Goal: Task Accomplishment & Management: Manage account settings

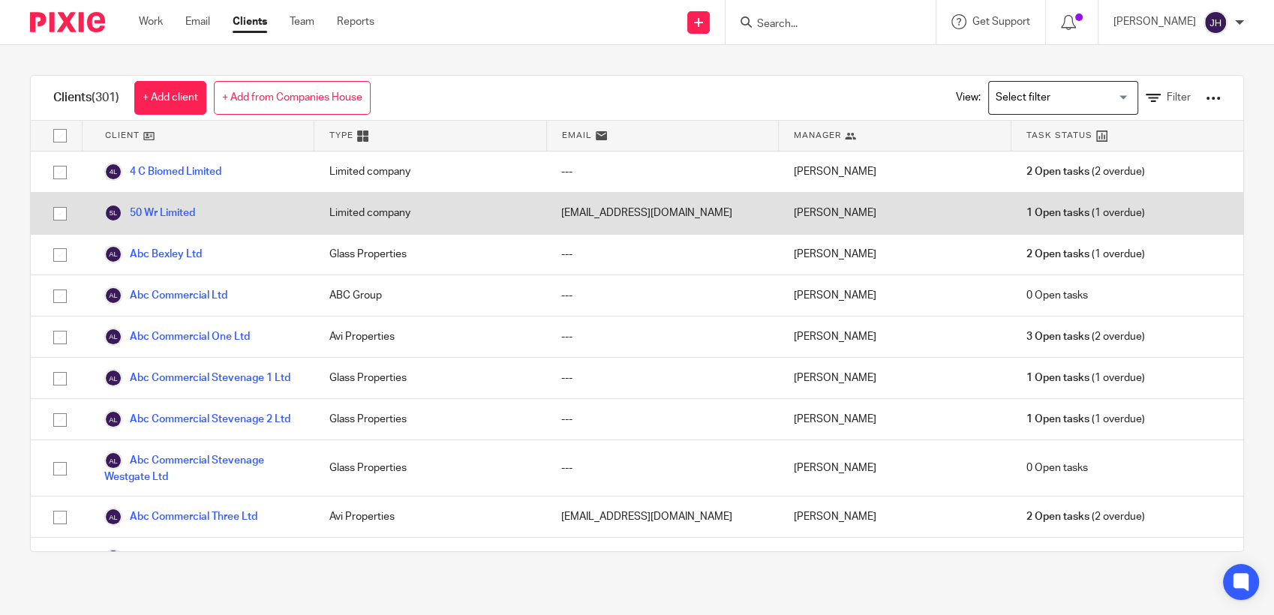
click at [137, 194] on div "50 Wr Limited" at bounding box center [198, 213] width 233 height 41
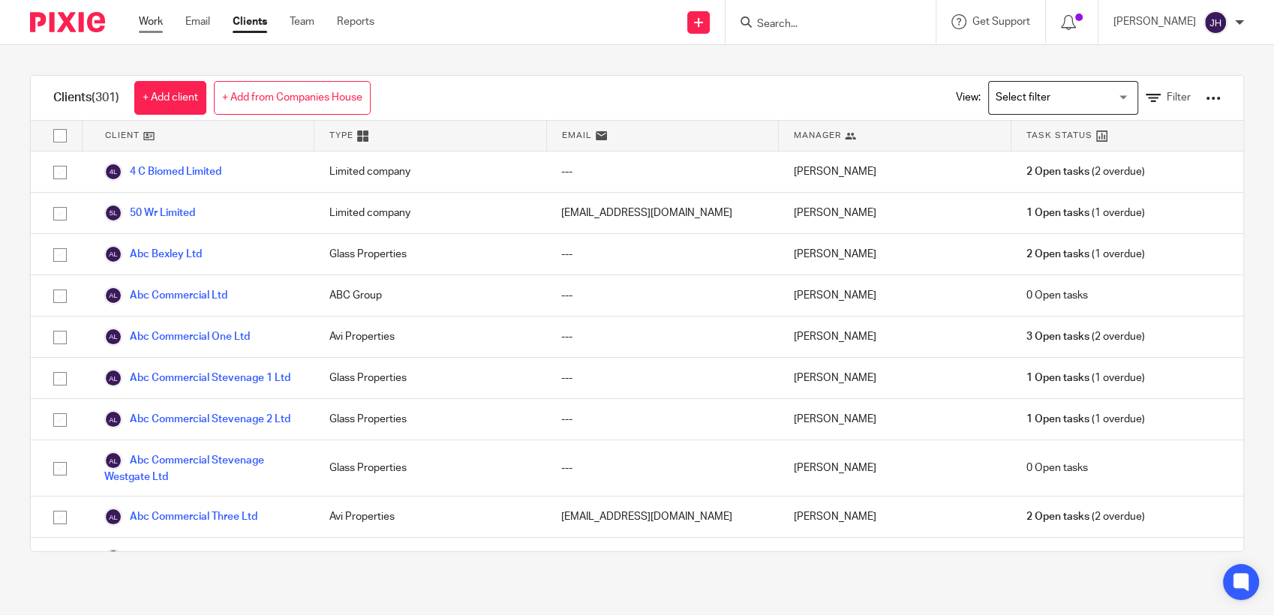
click at [145, 18] on link "Work" at bounding box center [151, 21] width 24 height 15
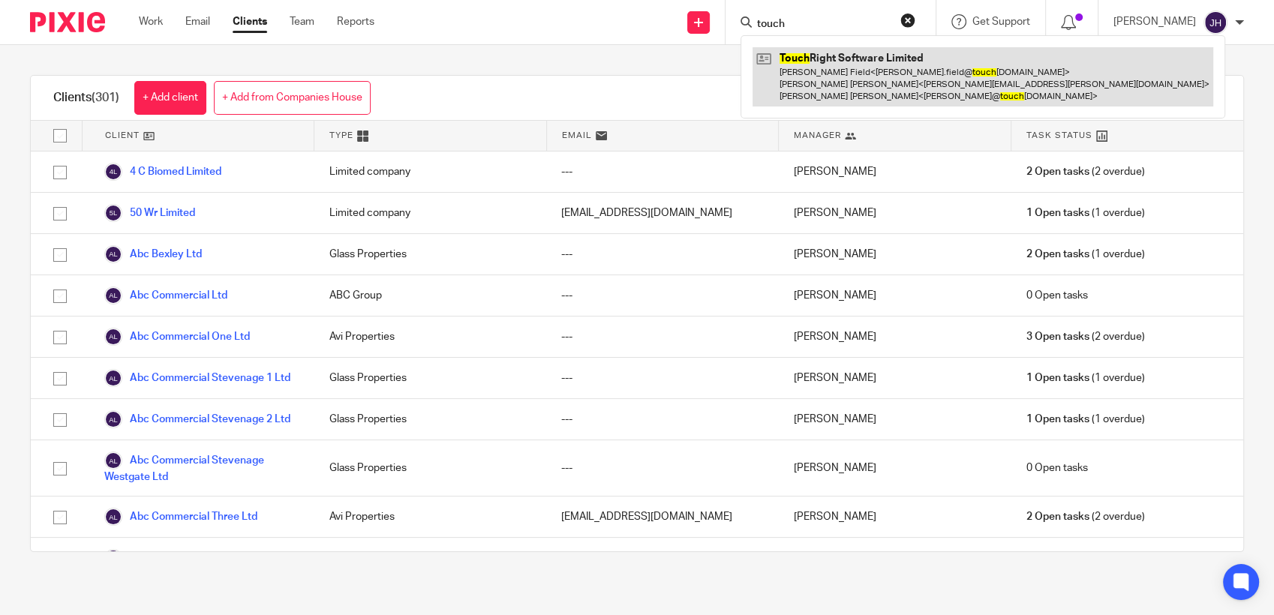
type input "touch"
click at [883, 68] on link at bounding box center [982, 76] width 461 height 59
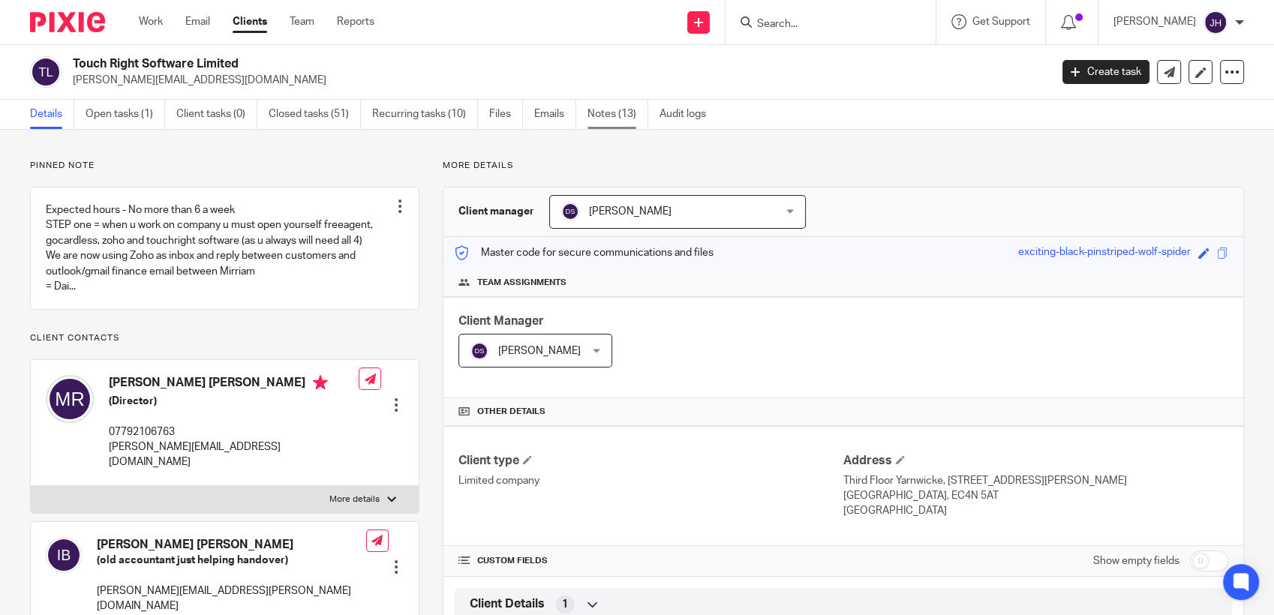
click at [607, 115] on link "Notes (13)" at bounding box center [617, 114] width 61 height 29
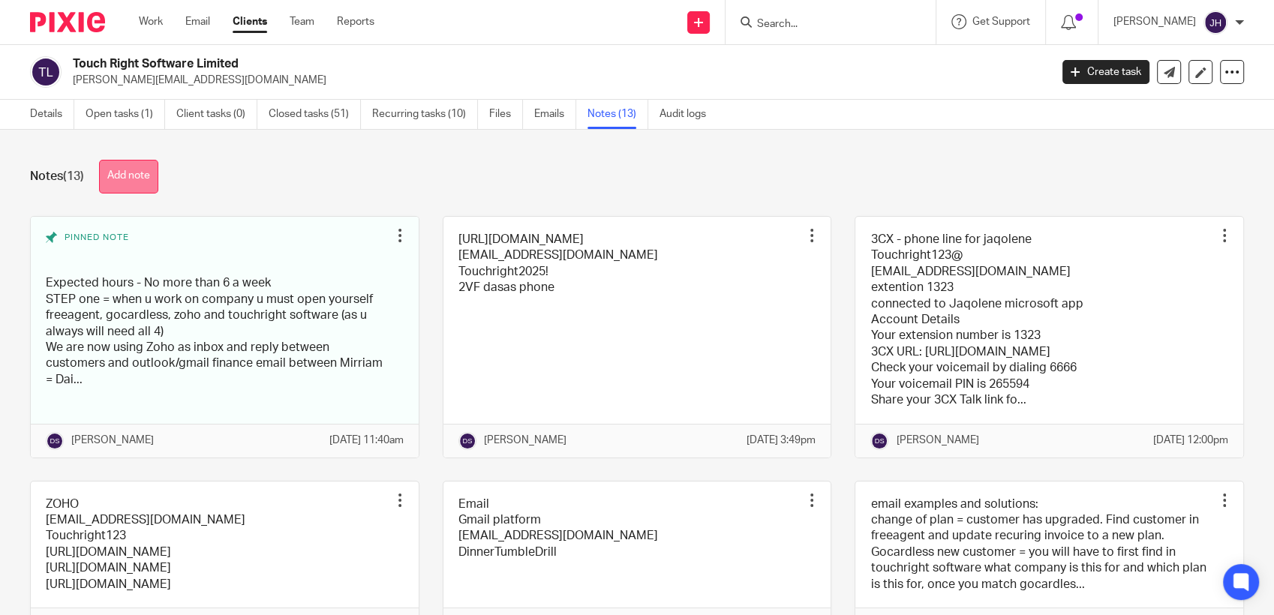
click at [126, 171] on button "Add note" at bounding box center [128, 177] width 59 height 34
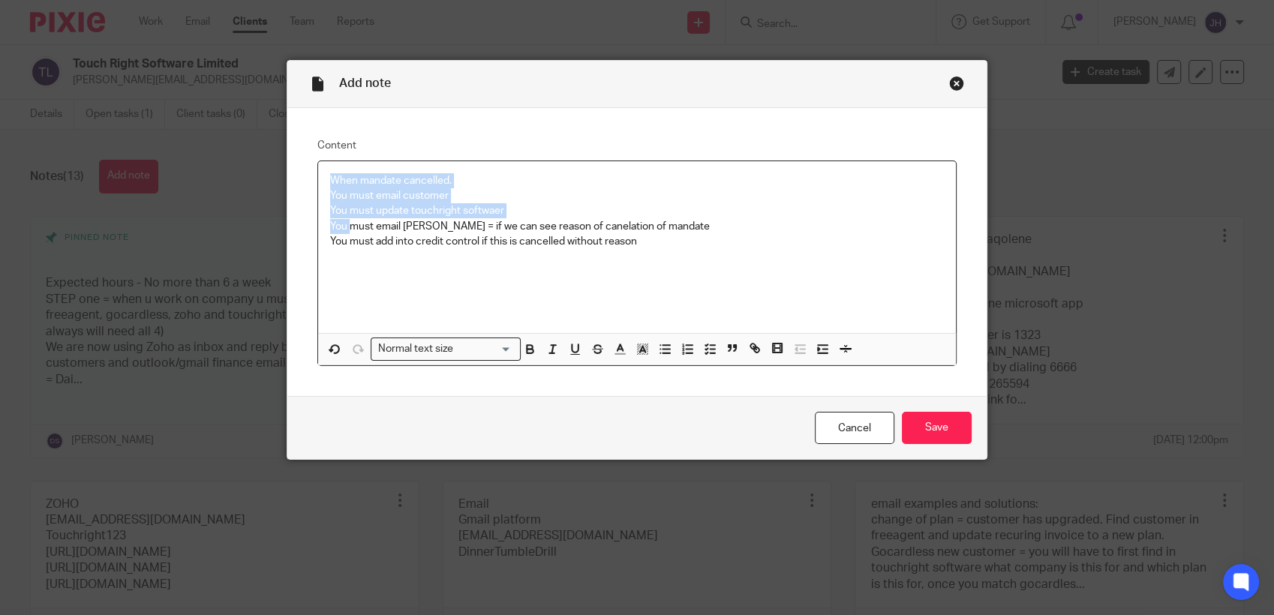
drag, startPoint x: 324, startPoint y: 187, endPoint x: 345, endPoint y: 221, distance: 40.4
click at [345, 221] on div "When mandate cancelled. You must email customer You must update touchright soft…" at bounding box center [637, 247] width 638 height 172
click at [341, 213] on p "You must update touchright softwaer" at bounding box center [637, 210] width 614 height 15
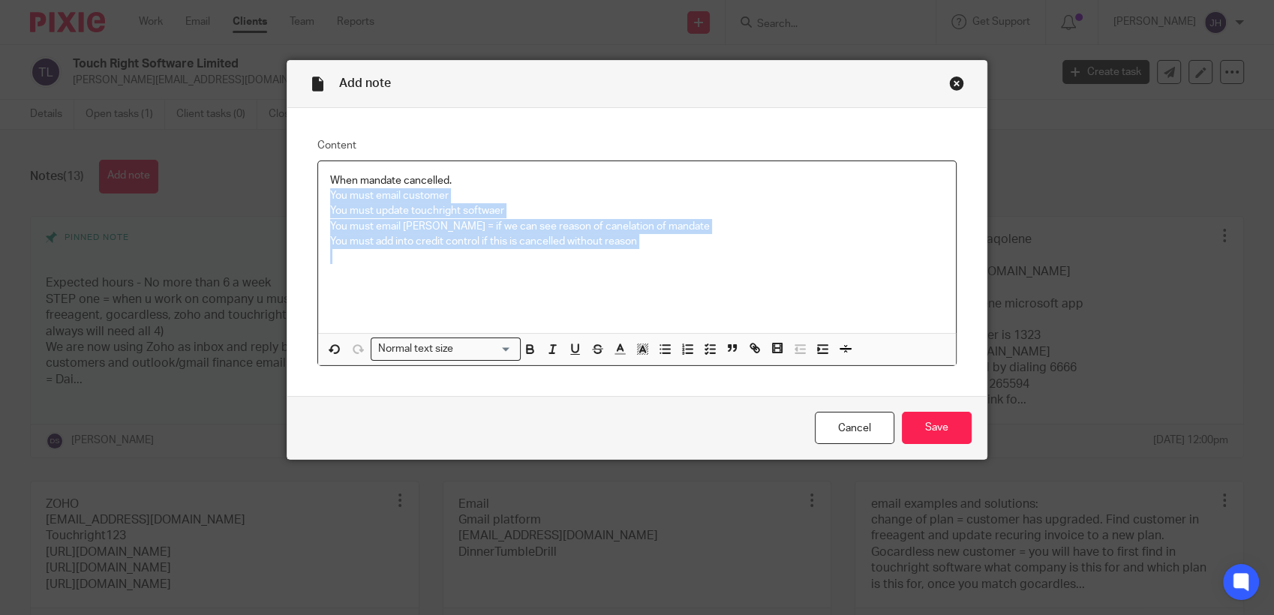
drag, startPoint x: 323, startPoint y: 194, endPoint x: 727, endPoint y: 248, distance: 407.9
click at [727, 248] on div "When mandate cancelled. You must email customer You must update touchright soft…" at bounding box center [637, 247] width 638 height 172
click at [686, 350] on line "button" at bounding box center [689, 350] width 6 height 0
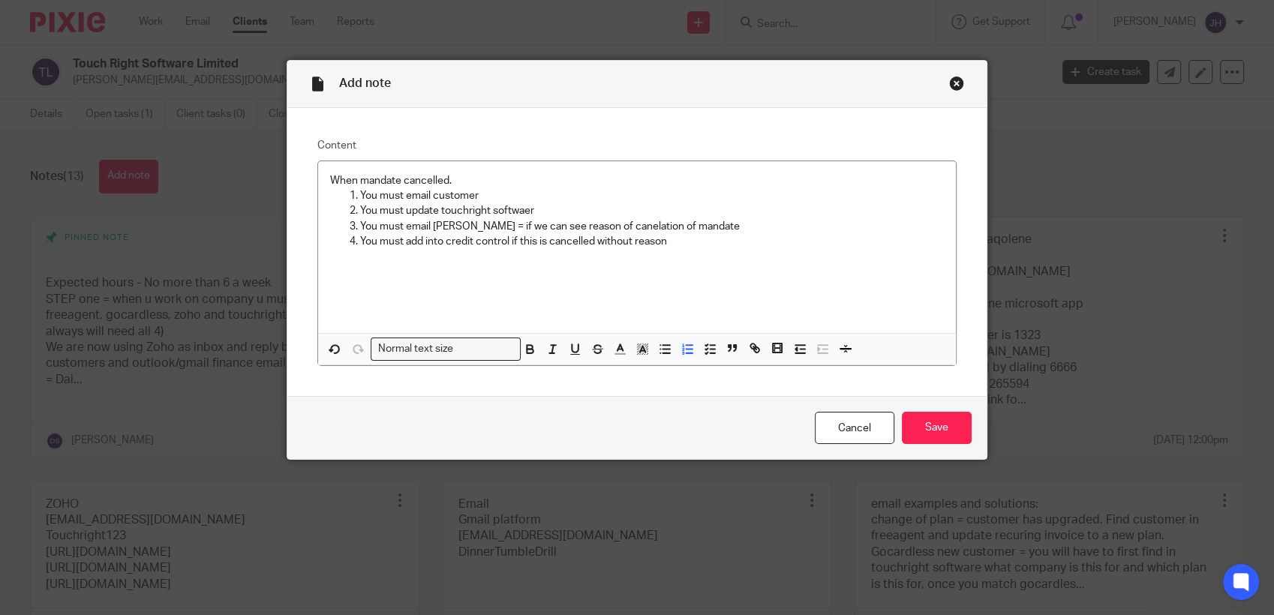
click at [652, 353] on span at bounding box center [686, 351] width 68 height 23
click at [678, 354] on button "button" at bounding box center [687, 349] width 19 height 19
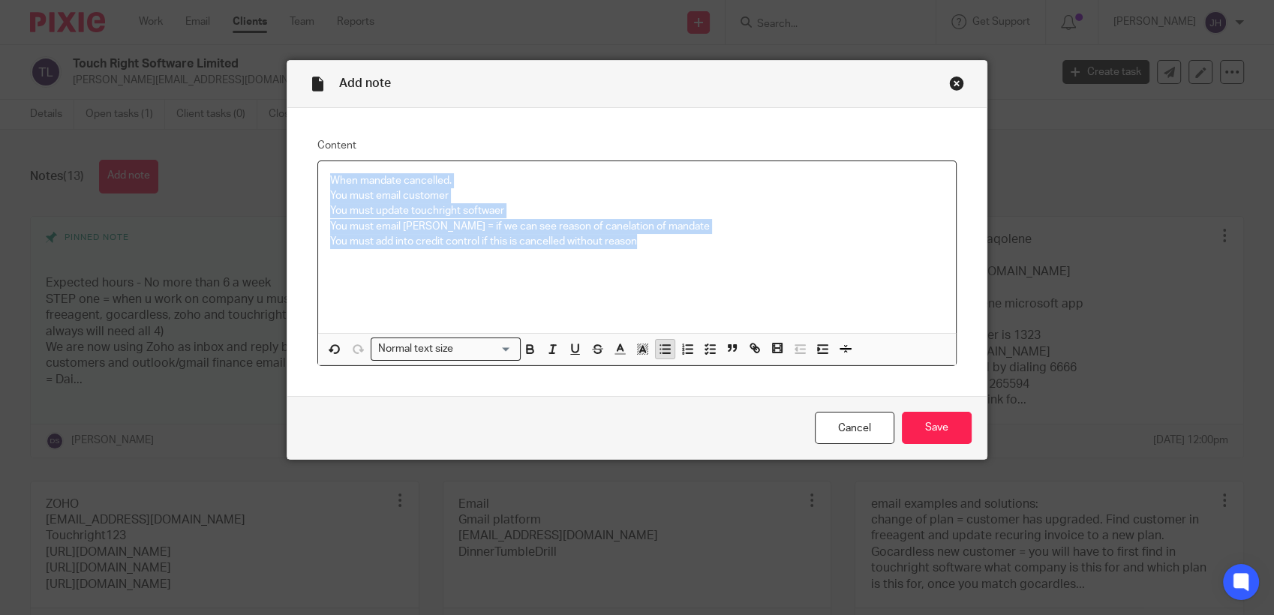
click at [662, 353] on line "button" at bounding box center [665, 353] width 7 height 0
drag, startPoint x: 452, startPoint y: 177, endPoint x: 308, endPoint y: 179, distance: 143.3
click at [308, 179] on div "Content When mandate cancelled. You must email customer You must update touchri…" at bounding box center [636, 252] width 699 height 289
click at [523, 349] on icon "button" at bounding box center [530, 349] width 14 height 14
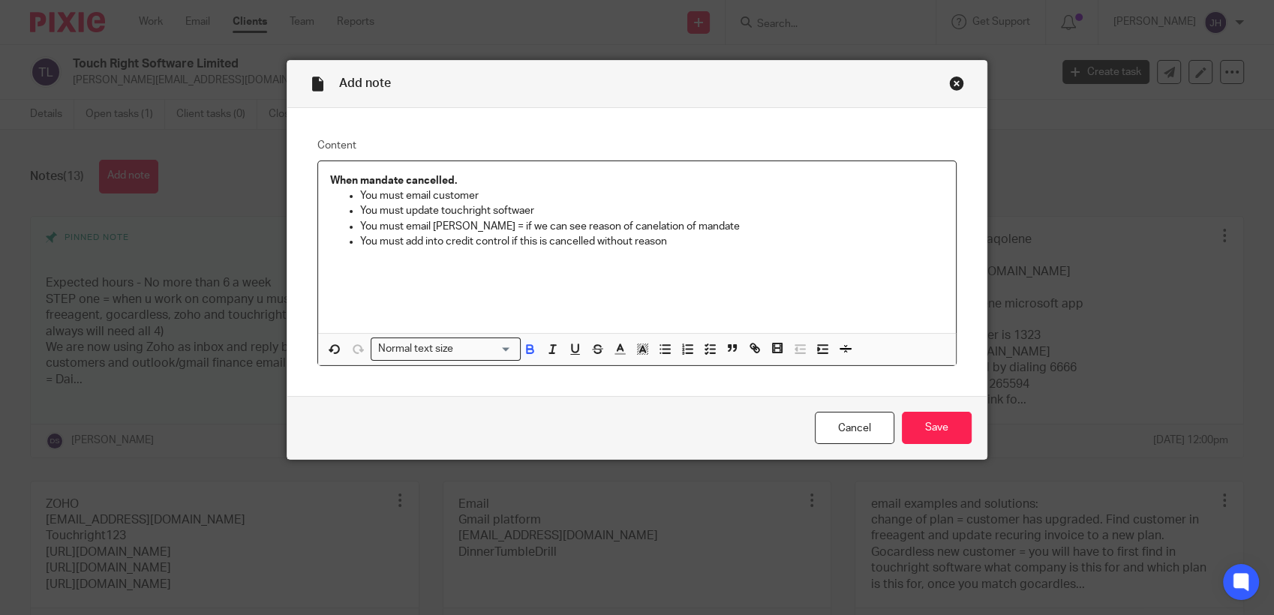
click at [558, 350] on span at bounding box center [562, 351] width 90 height 23
click at [558, 353] on span at bounding box center [562, 351] width 90 height 23
click at [575, 350] on icon "button" at bounding box center [575, 349] width 14 height 14
click at [906, 416] on input "Save" at bounding box center [937, 428] width 70 height 32
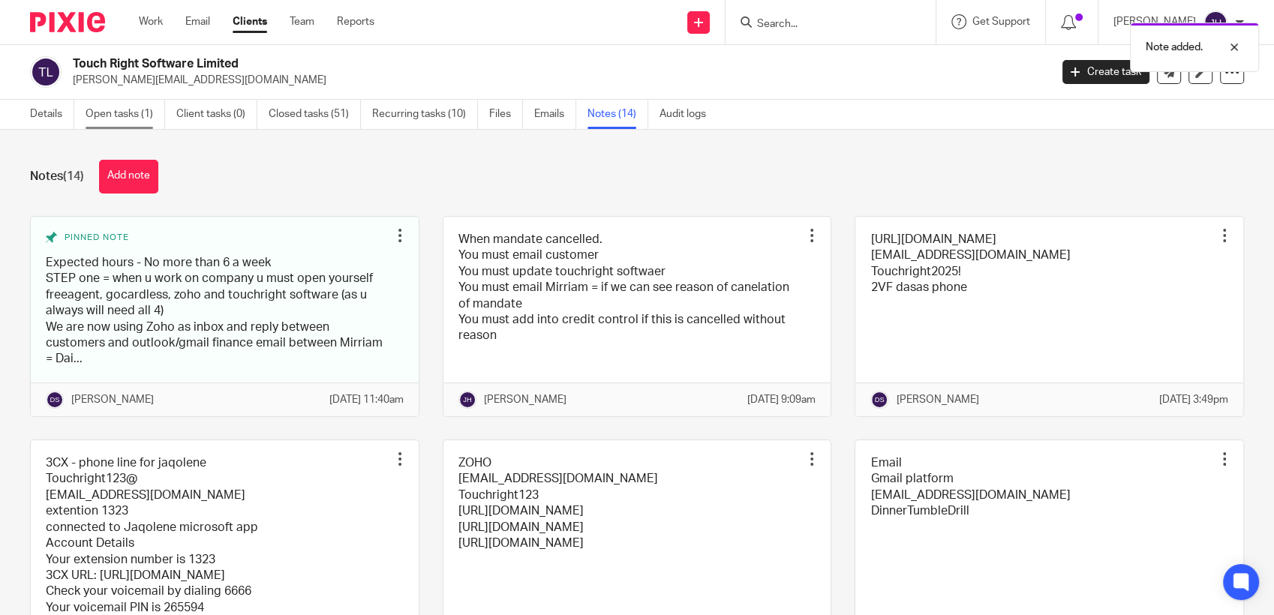
click at [101, 108] on link "Open tasks (1)" at bounding box center [126, 114] width 80 height 29
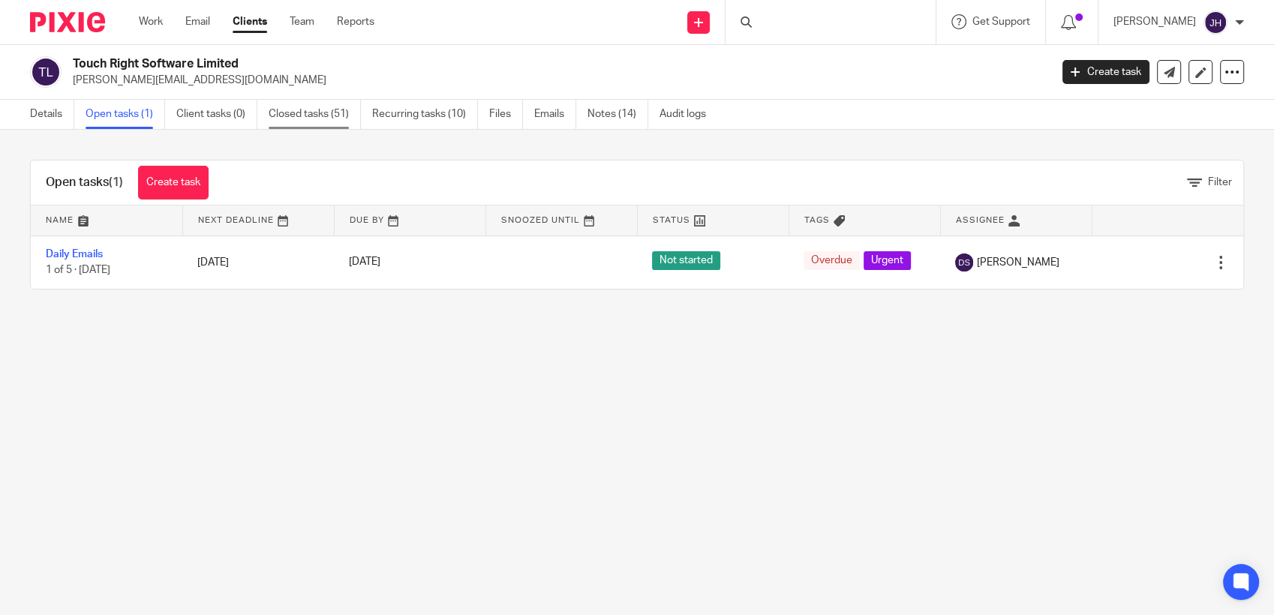
click at [325, 114] on link "Closed tasks (51)" at bounding box center [315, 114] width 92 height 29
click at [287, 116] on link "Closed tasks (51)" at bounding box center [315, 114] width 92 height 29
click at [444, 111] on link "Recurring tasks (10)" at bounding box center [425, 114] width 106 height 29
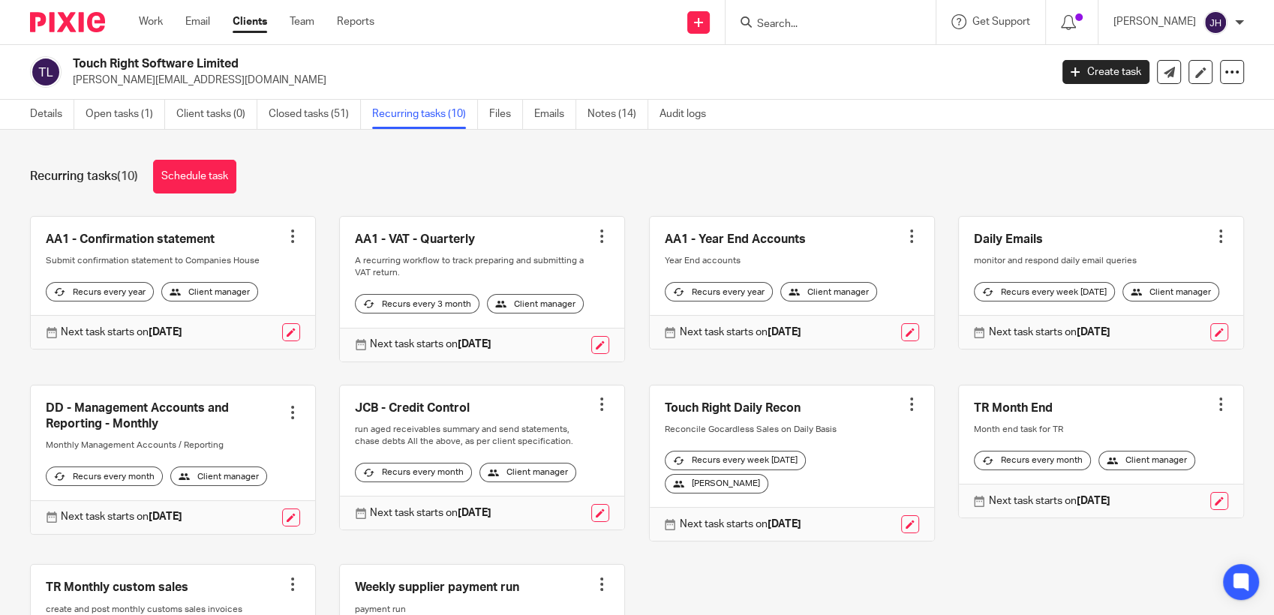
click at [904, 412] on div at bounding box center [911, 404] width 15 height 15
click at [708, 431] on link at bounding box center [792, 464] width 284 height 156
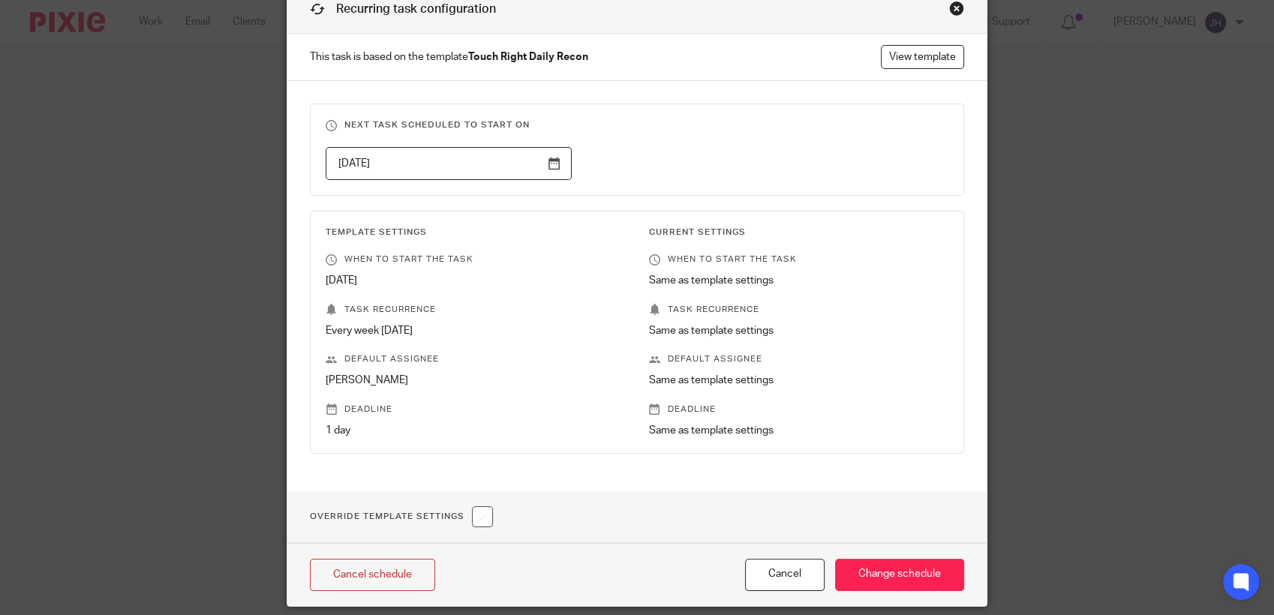
scroll to position [23, 0]
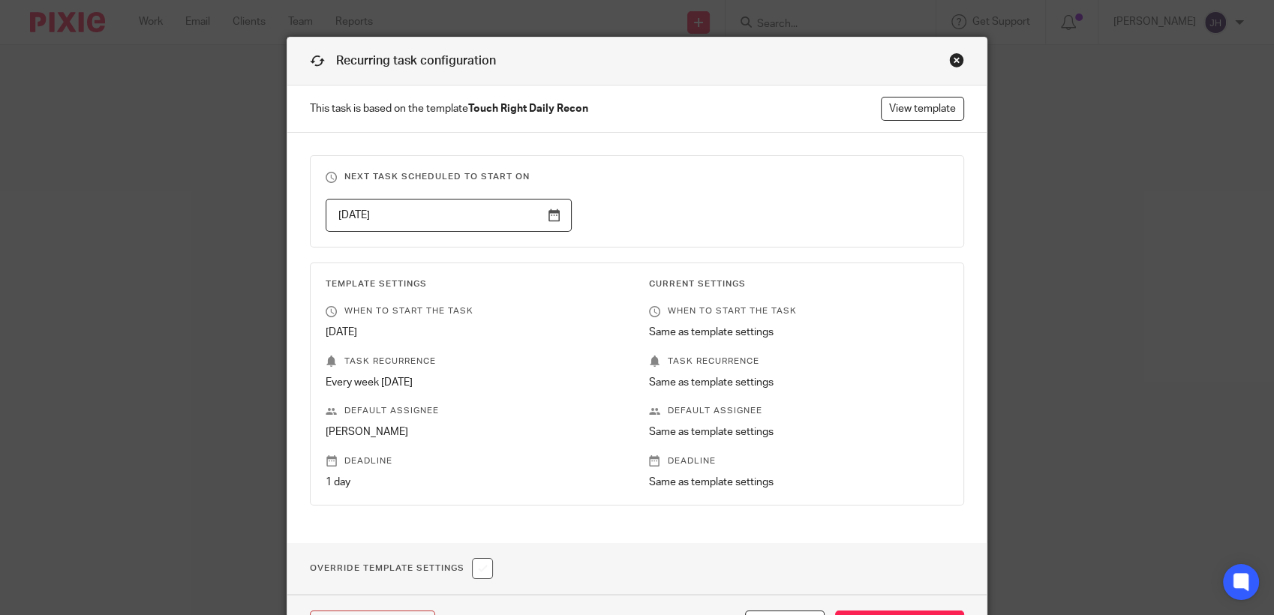
click at [952, 59] on div "Close this dialog window" at bounding box center [956, 60] width 15 height 15
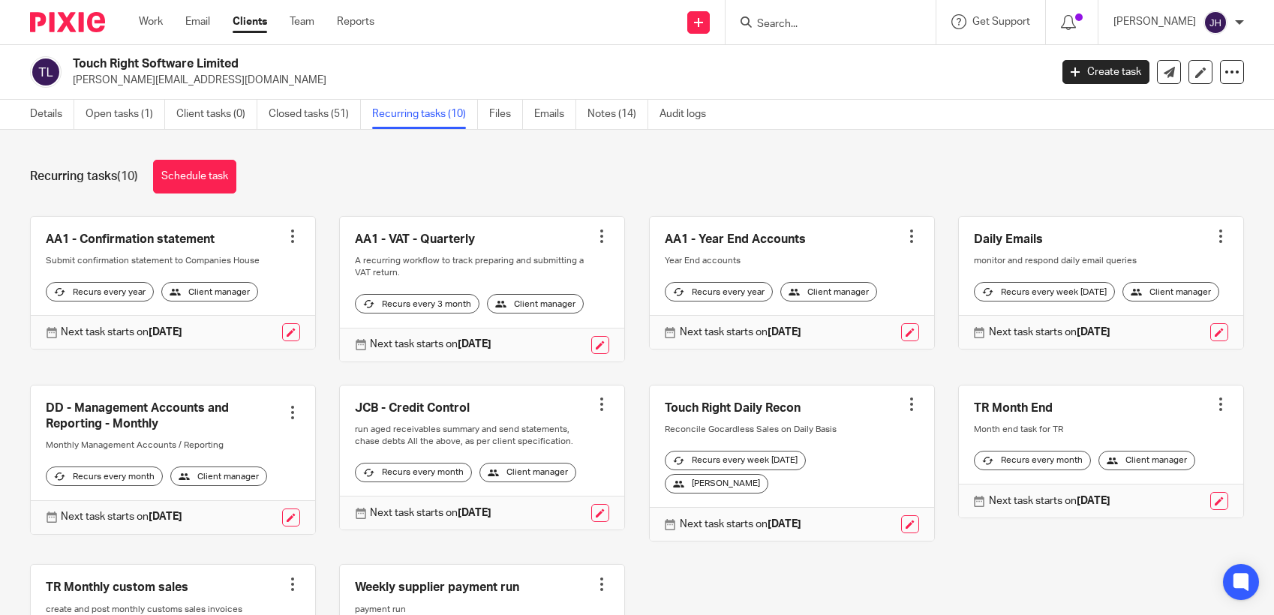
click at [295, 111] on link "Closed tasks (51)" at bounding box center [315, 114] width 92 height 29
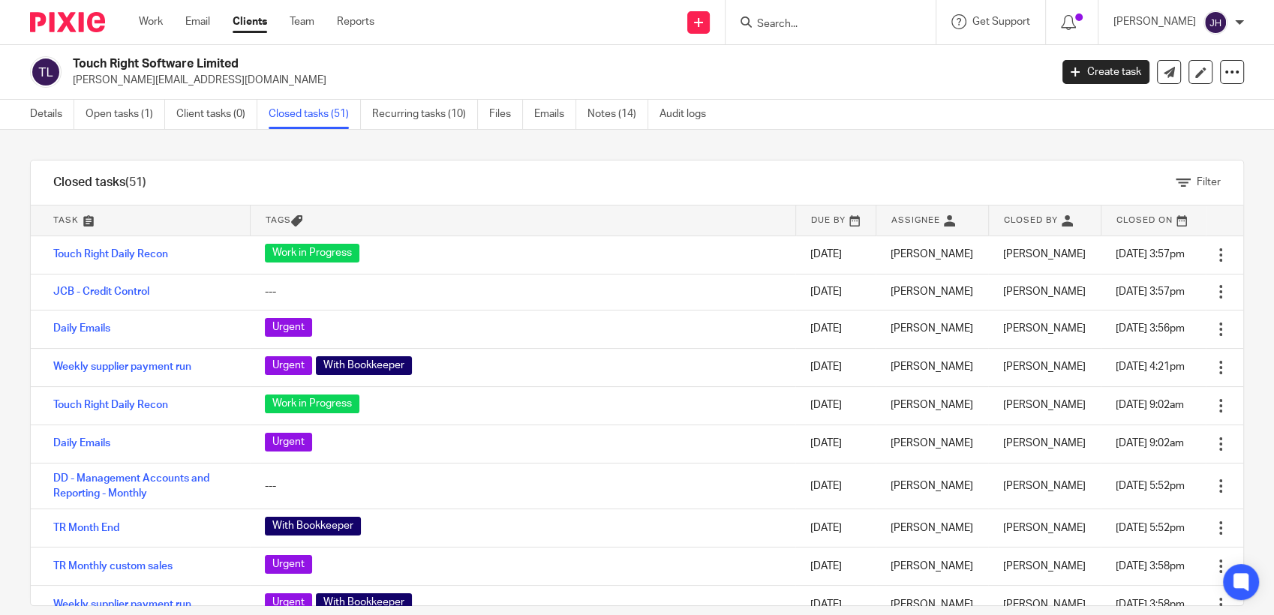
click at [796, 218] on link at bounding box center [836, 221] width 80 height 30
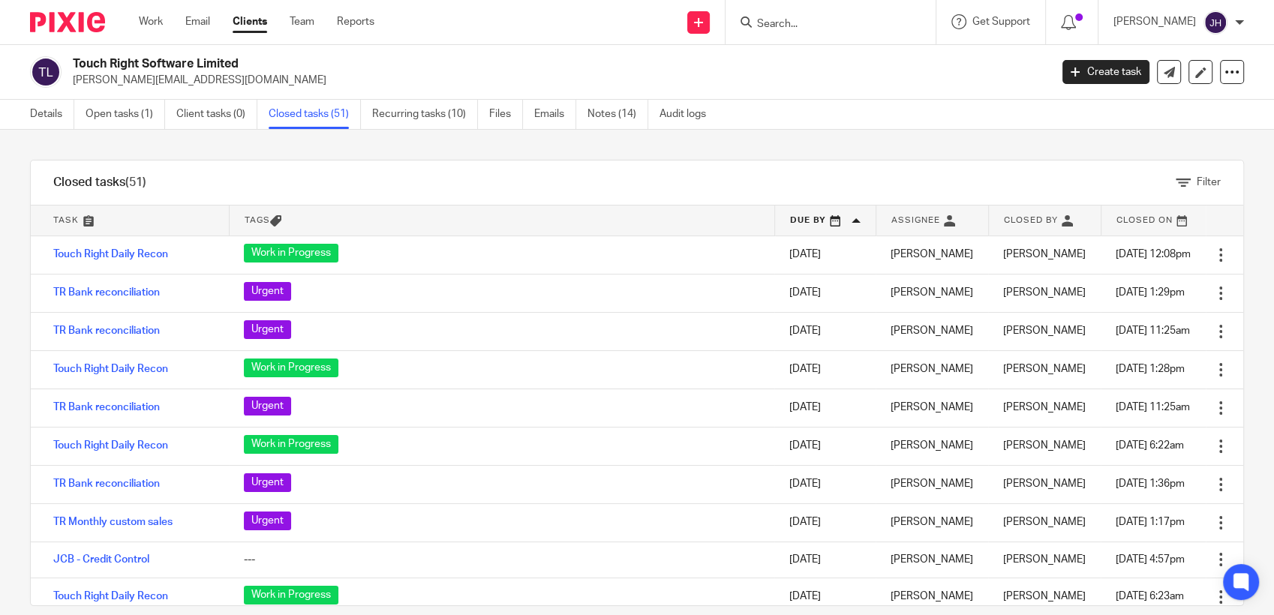
click at [775, 218] on link at bounding box center [825, 221] width 101 height 30
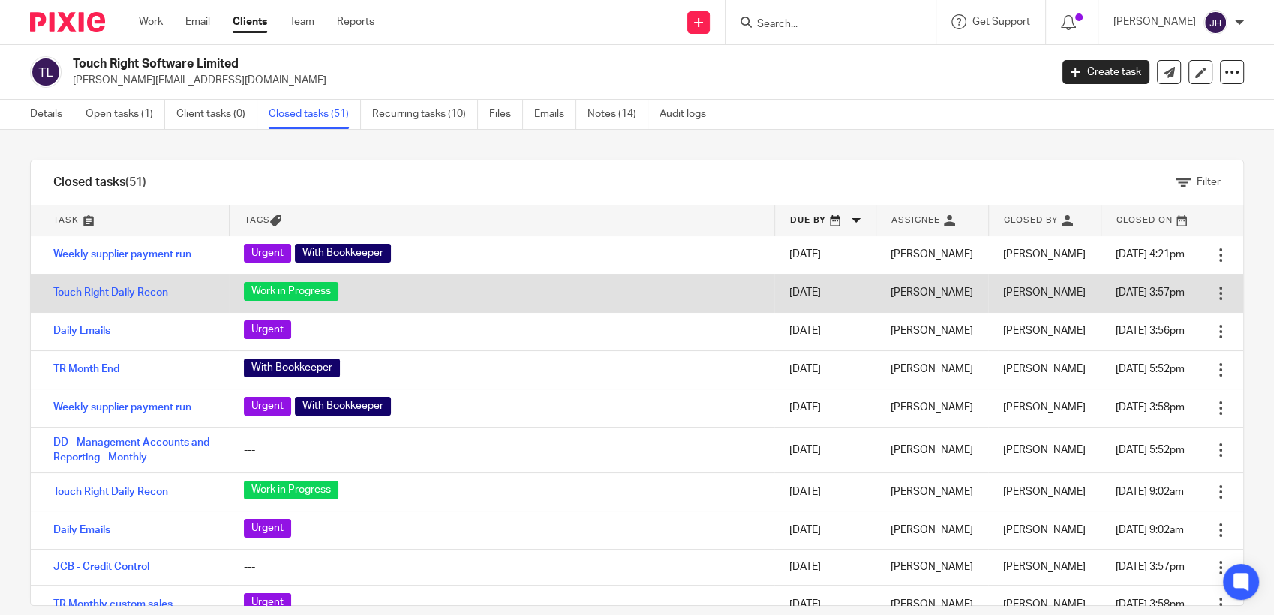
click at [1213, 301] on div at bounding box center [1220, 293] width 15 height 15
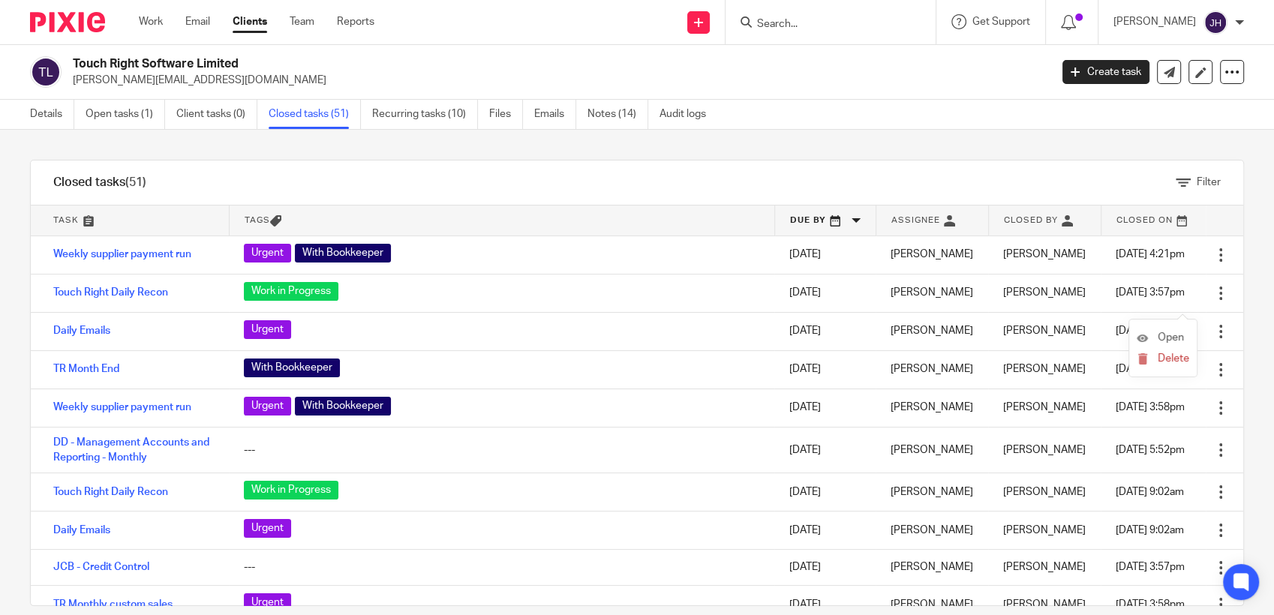
click at [1165, 347] on li "Open" at bounding box center [1163, 338] width 53 height 23
click at [1161, 339] on span "Open" at bounding box center [1171, 337] width 26 height 11
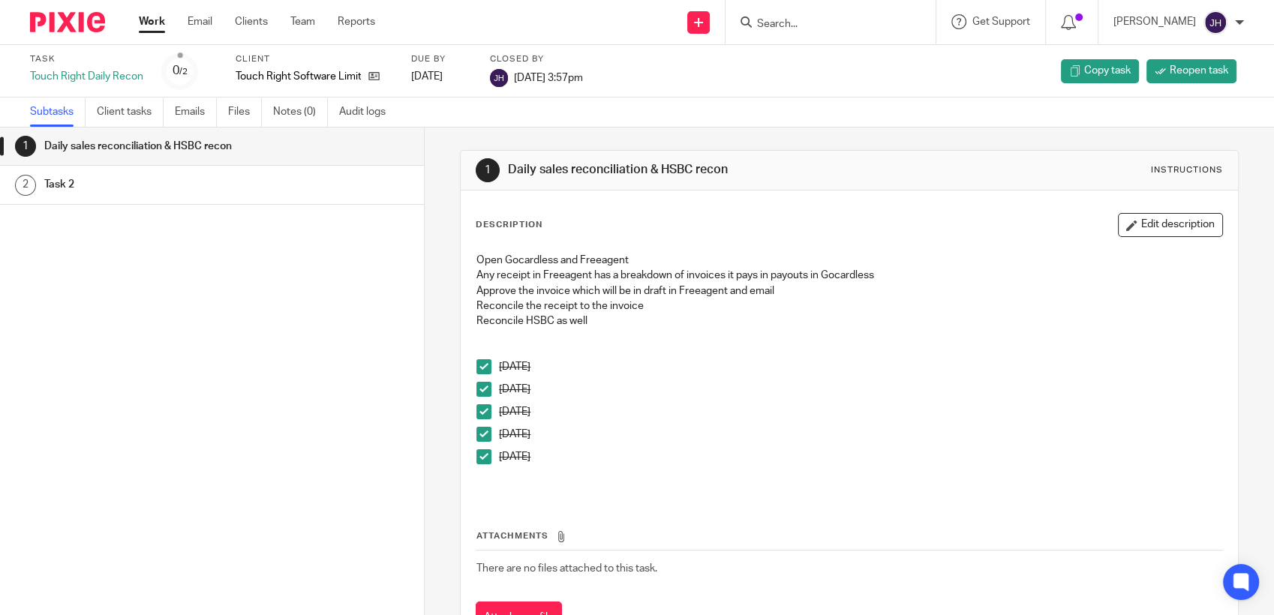
click at [477, 362] on span at bounding box center [483, 366] width 15 height 15
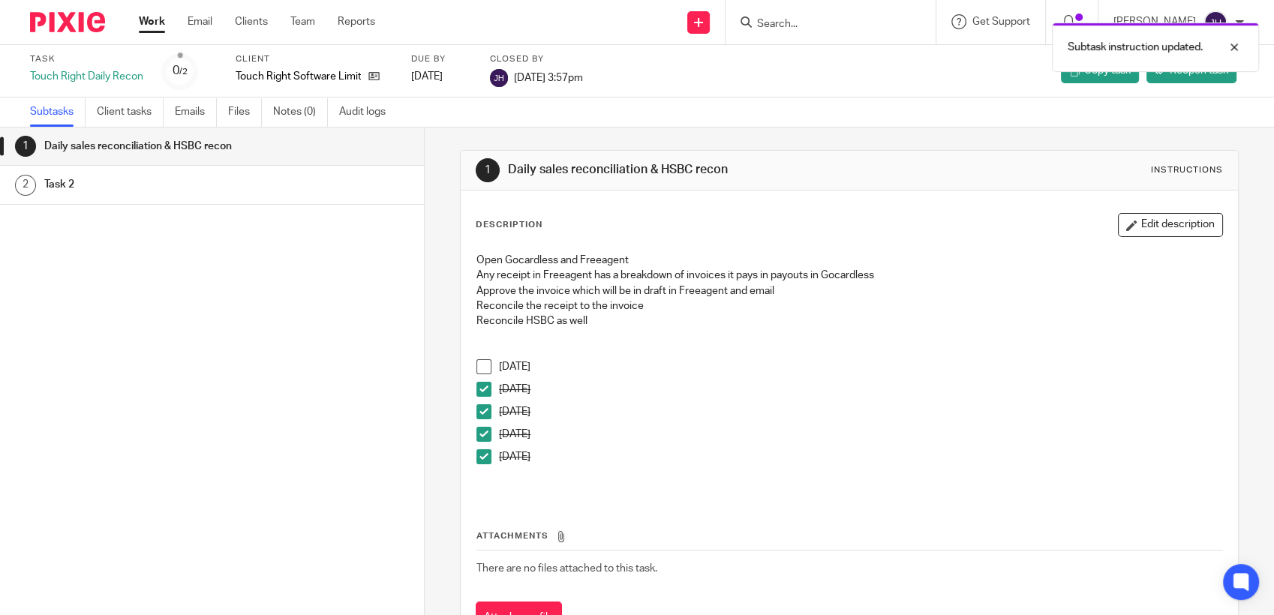
click at [483, 393] on span at bounding box center [483, 389] width 15 height 15
click at [482, 413] on span at bounding box center [483, 411] width 15 height 15
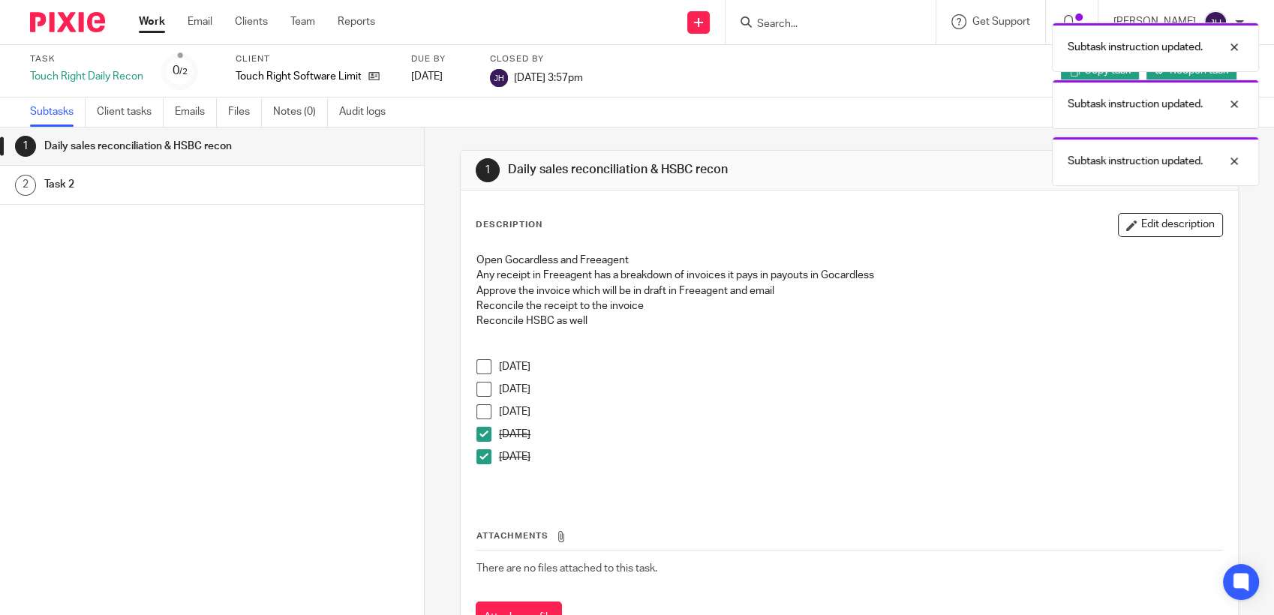
click at [481, 440] on span at bounding box center [483, 434] width 15 height 15
click at [482, 456] on span at bounding box center [483, 456] width 15 height 15
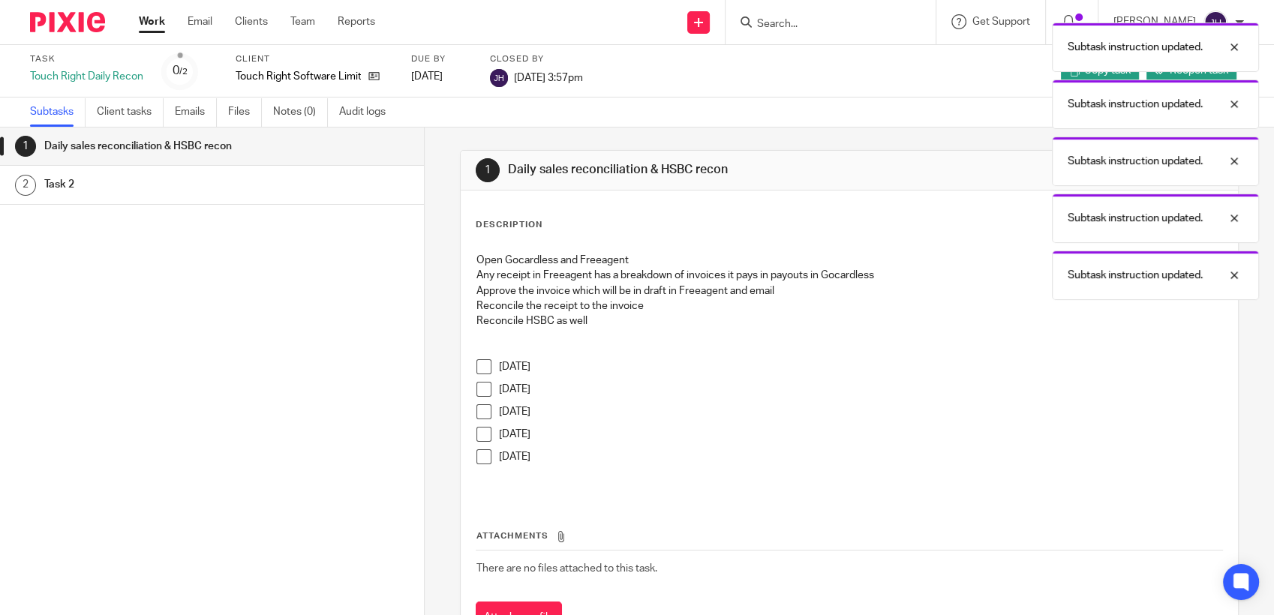
click at [437, 75] on div "[DATE]" at bounding box center [441, 76] width 60 height 15
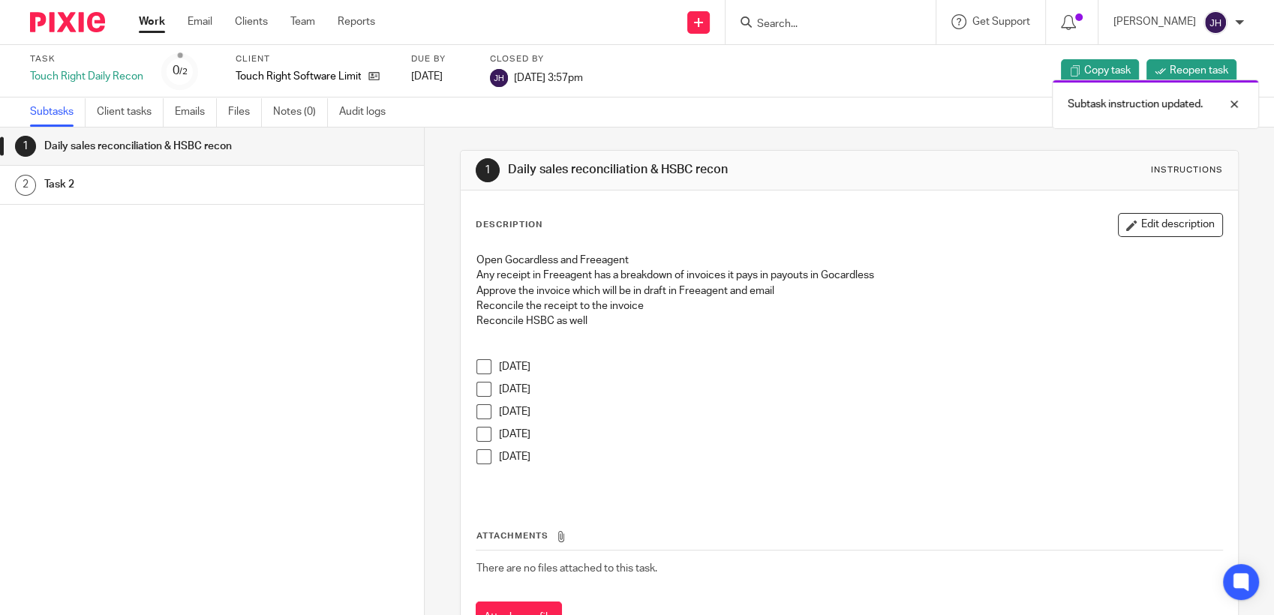
click at [433, 68] on div "Due by 2025-09-15" at bounding box center [441, 71] width 60 height 36
click at [200, 181] on h1 "Task 2" at bounding box center [165, 184] width 243 height 23
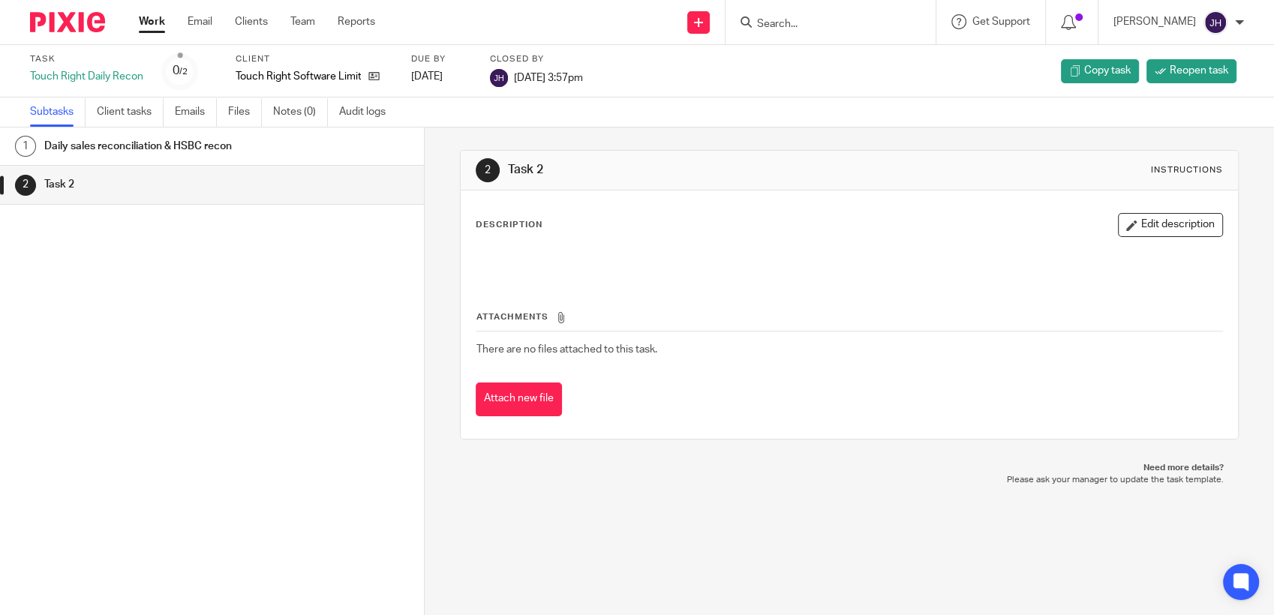
drag, startPoint x: 60, startPoint y: 187, endPoint x: 528, endPoint y: 531, distance: 581.2
click at [528, 531] on div "2 Task 2 Instructions Description Edit description Attachments There are no fil…" at bounding box center [849, 372] width 849 height 488
click at [59, 184] on h1 "Task 2" at bounding box center [165, 184] width 243 height 23
click at [1179, 225] on button "Edit description" at bounding box center [1170, 225] width 105 height 24
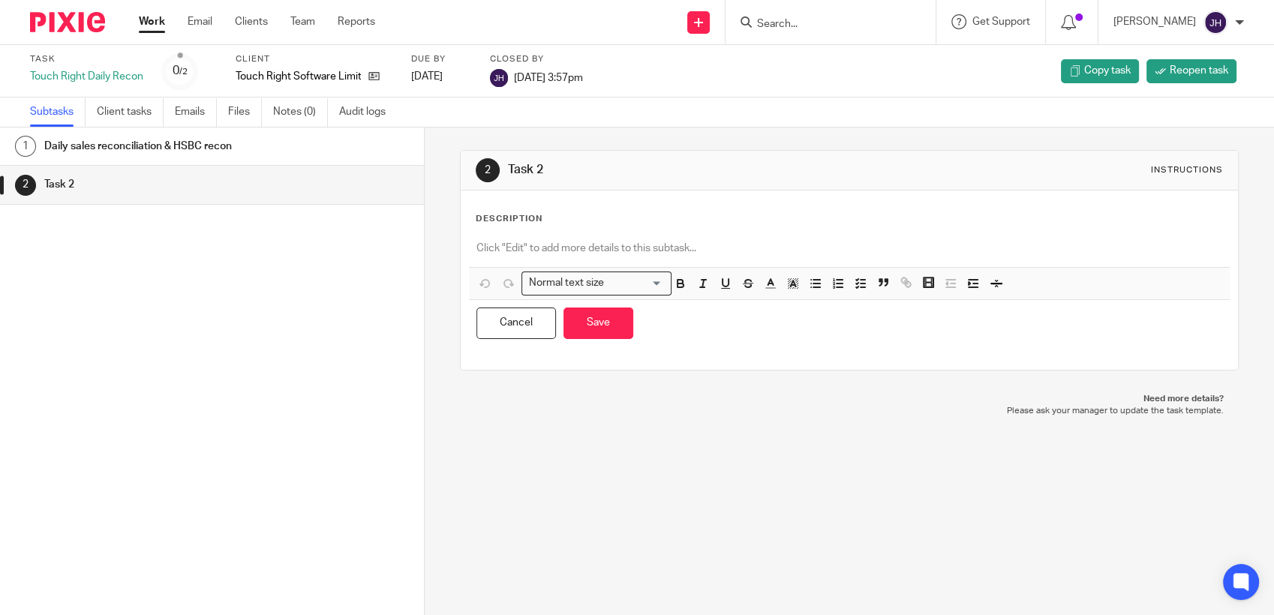
click at [527, 164] on h1 "Task 2" at bounding box center [695, 170] width 374 height 16
click at [508, 162] on h1 "Task 2" at bounding box center [695, 170] width 374 height 16
drag, startPoint x: 508, startPoint y: 162, endPoint x: 608, endPoint y: 180, distance: 101.4
click at [608, 180] on div "2 Task 2 Instructions" at bounding box center [849, 170] width 747 height 24
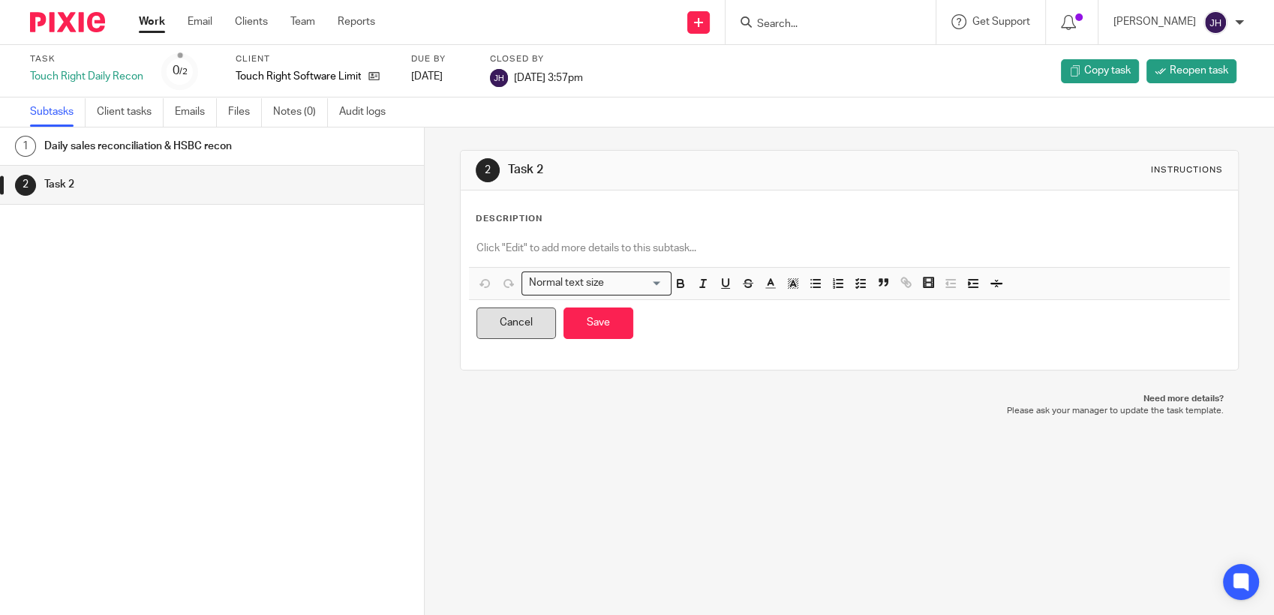
click at [529, 326] on button "Cancel" at bounding box center [516, 324] width 80 height 32
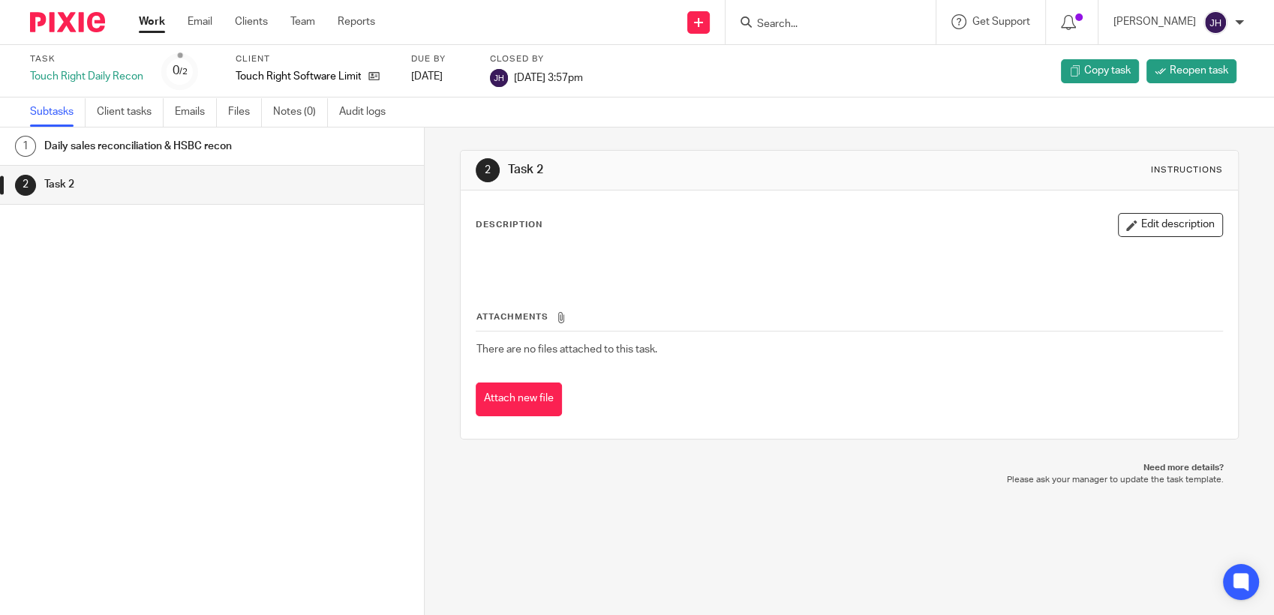
click at [547, 216] on div "Description Edit description" at bounding box center [849, 225] width 747 height 24
click at [488, 235] on div "Description Edit description" at bounding box center [849, 225] width 747 height 24
click at [511, 219] on p "Description" at bounding box center [509, 225] width 67 height 12
click at [498, 284] on div "Attachments There are no files attached to this task. Attach new file" at bounding box center [849, 348] width 747 height 137
click at [461, 195] on div "Description Edit description Attachments There are no files attached to this ta…" at bounding box center [849, 315] width 777 height 248
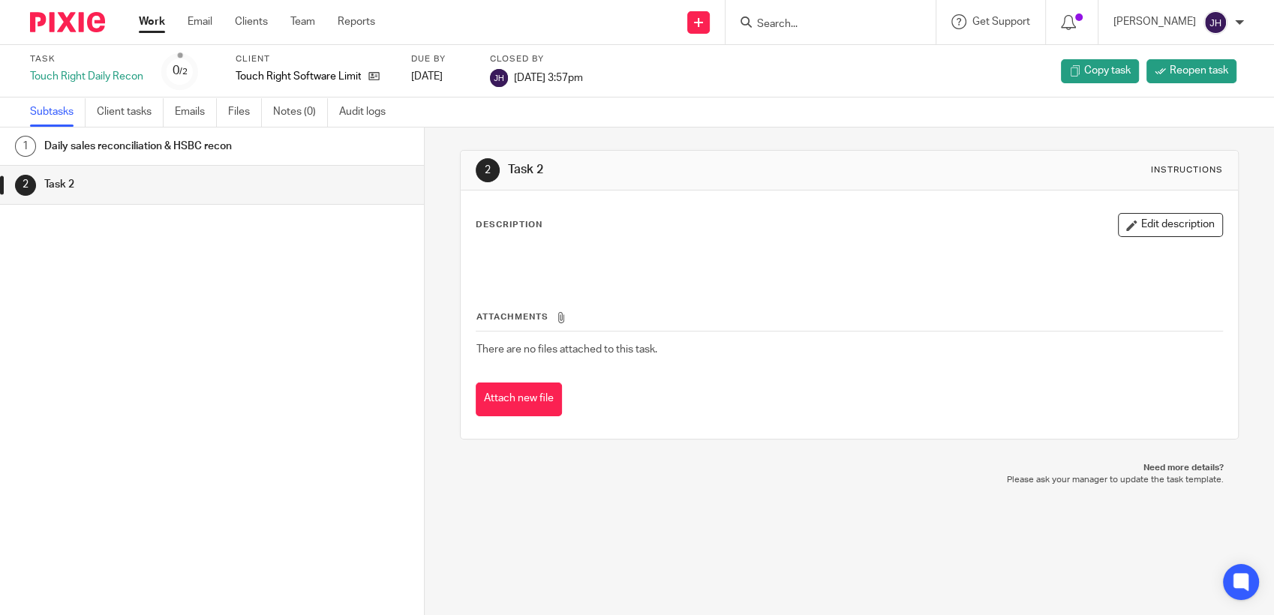
click at [515, 211] on div "Description Edit description Attachments There are no files attached to this ta…" at bounding box center [849, 315] width 777 height 248
click at [1184, 233] on button "Edit description" at bounding box center [1170, 225] width 105 height 24
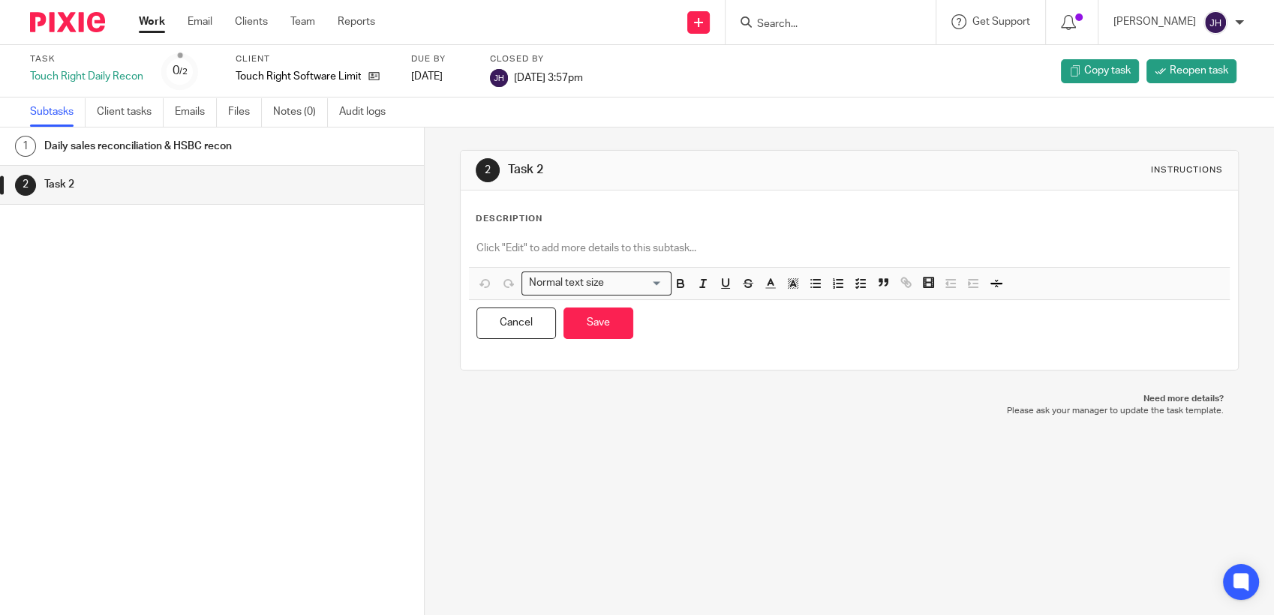
click at [570, 246] on p at bounding box center [849, 248] width 746 height 15
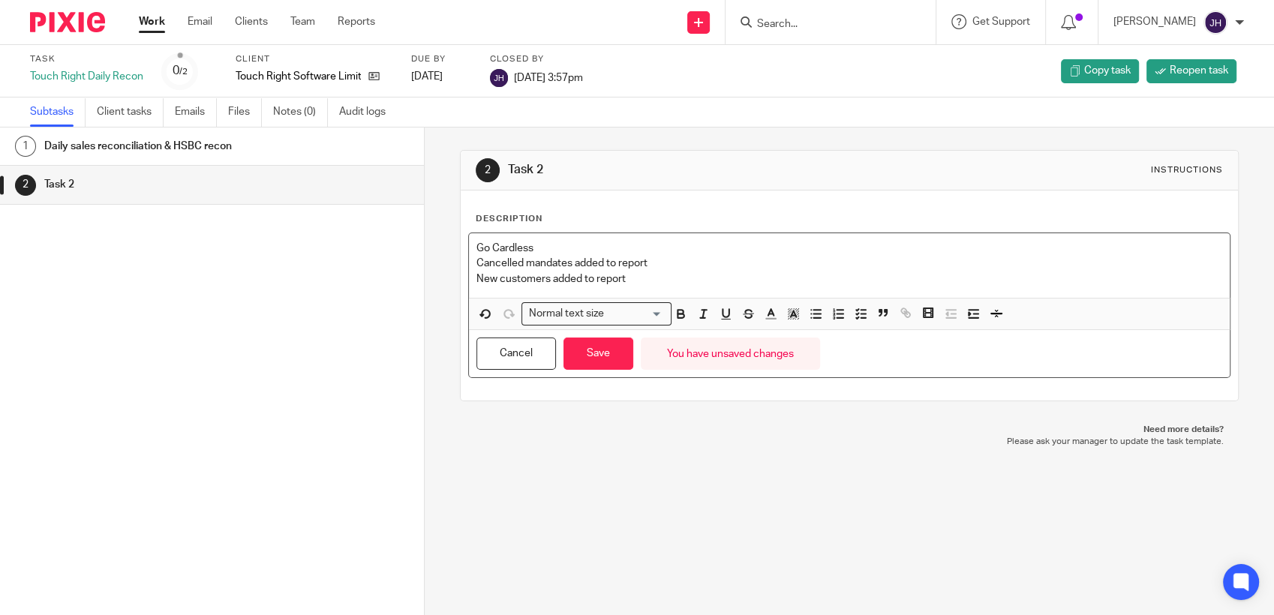
click at [462, 231] on div "Description Go Cardless Cancelled mandates added to report New customers added …" at bounding box center [849, 296] width 777 height 210
drag, startPoint x: 468, startPoint y: 245, endPoint x: 683, endPoint y: 274, distance: 217.2
click at [683, 274] on div "Go Cardless Cancelled mandates added to report New customers added to report" at bounding box center [849, 265] width 761 height 65
click at [855, 307] on icon "button" at bounding box center [861, 314] width 14 height 14
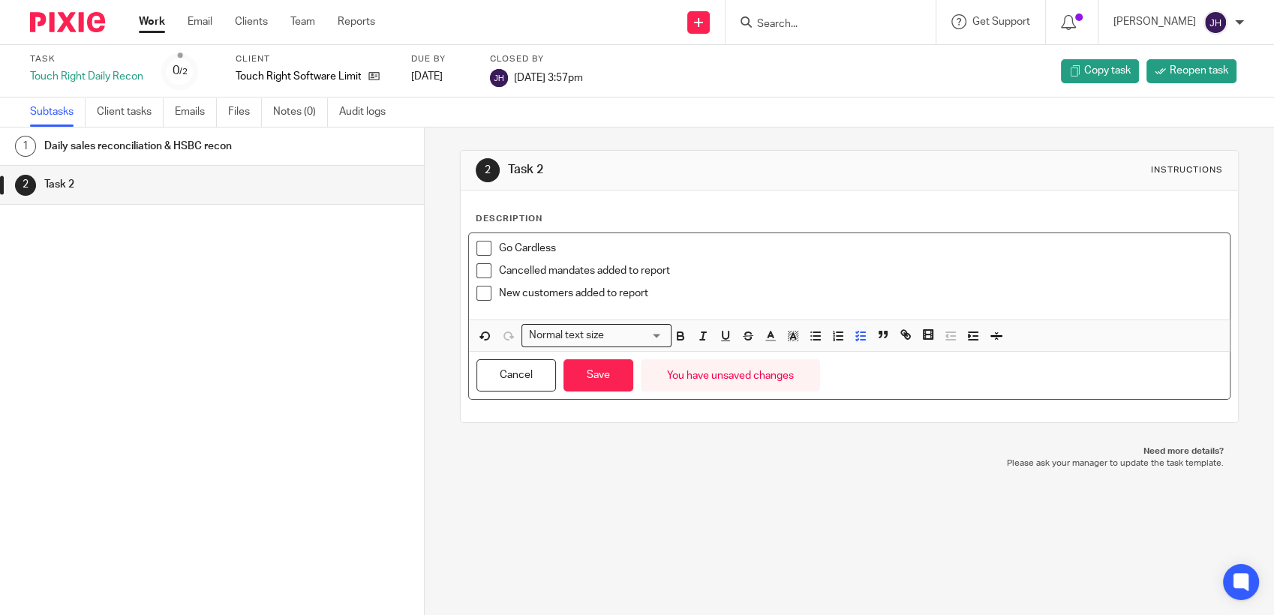
click at [672, 304] on div "New customers added to report" at bounding box center [860, 297] width 723 height 23
click at [589, 382] on button "Save" at bounding box center [598, 375] width 70 height 32
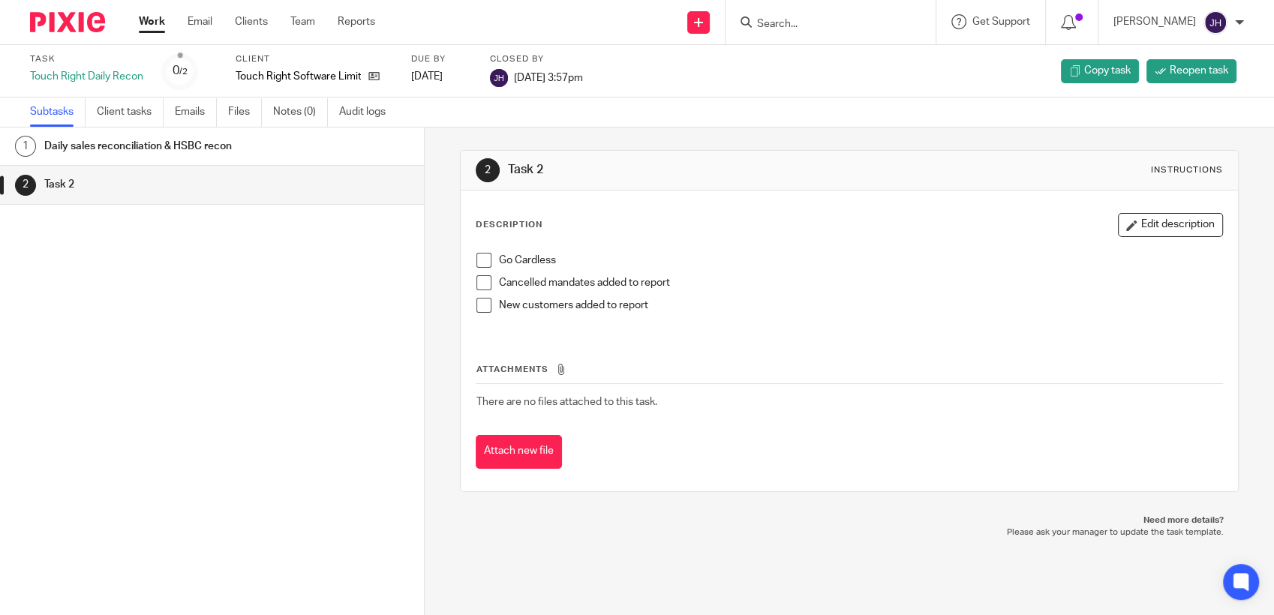
click at [485, 168] on div "2" at bounding box center [488, 170] width 24 height 24
drag, startPoint x: 485, startPoint y: 168, endPoint x: 915, endPoint y: 137, distance: 431.0
click at [915, 137] on div "2 Task 2 Instructions Description Edit description Go Cardless Cancelled mandat…" at bounding box center [849, 321] width 779 height 387
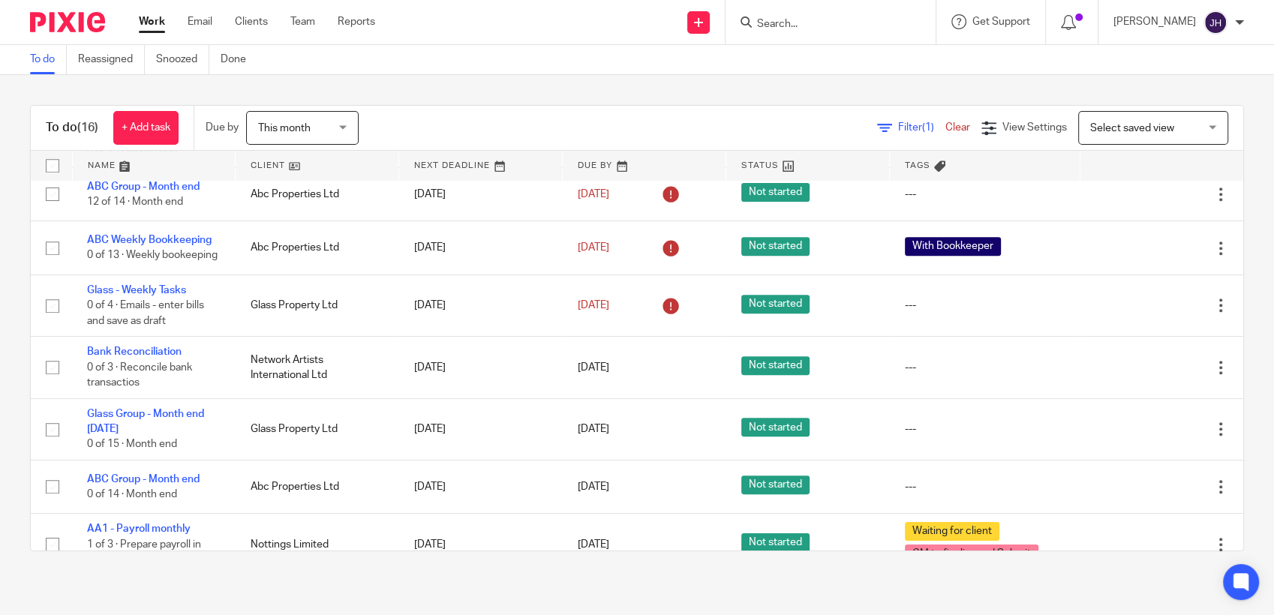
scroll to position [757, 0]
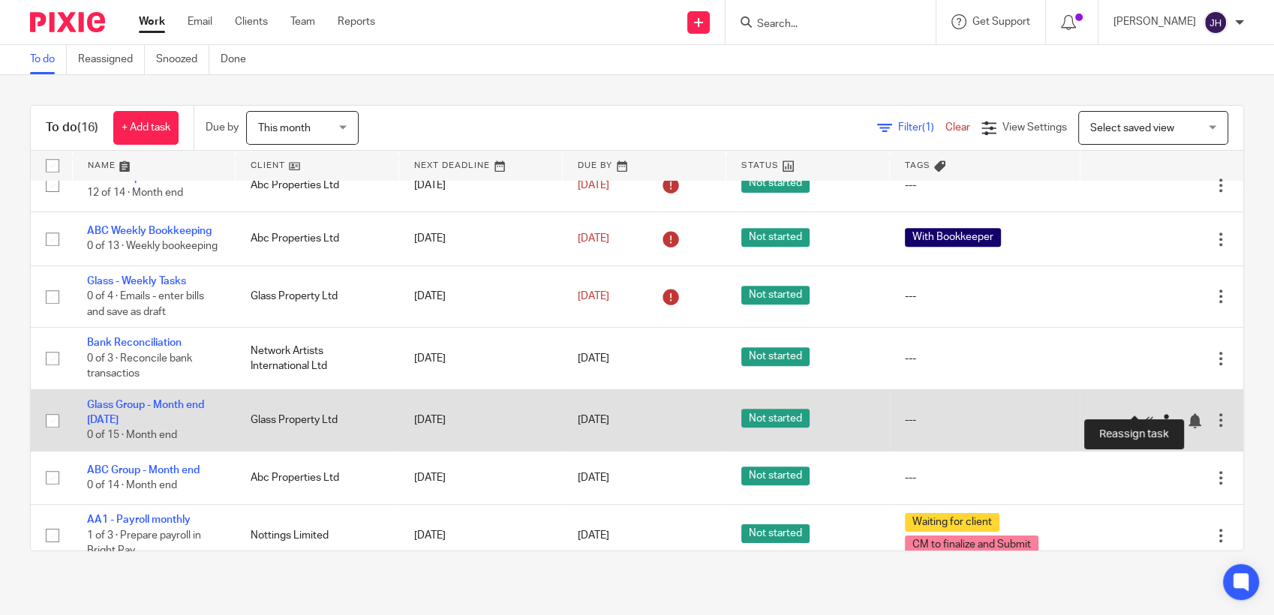
click at [1161, 413] on icon at bounding box center [1168, 420] width 15 height 15
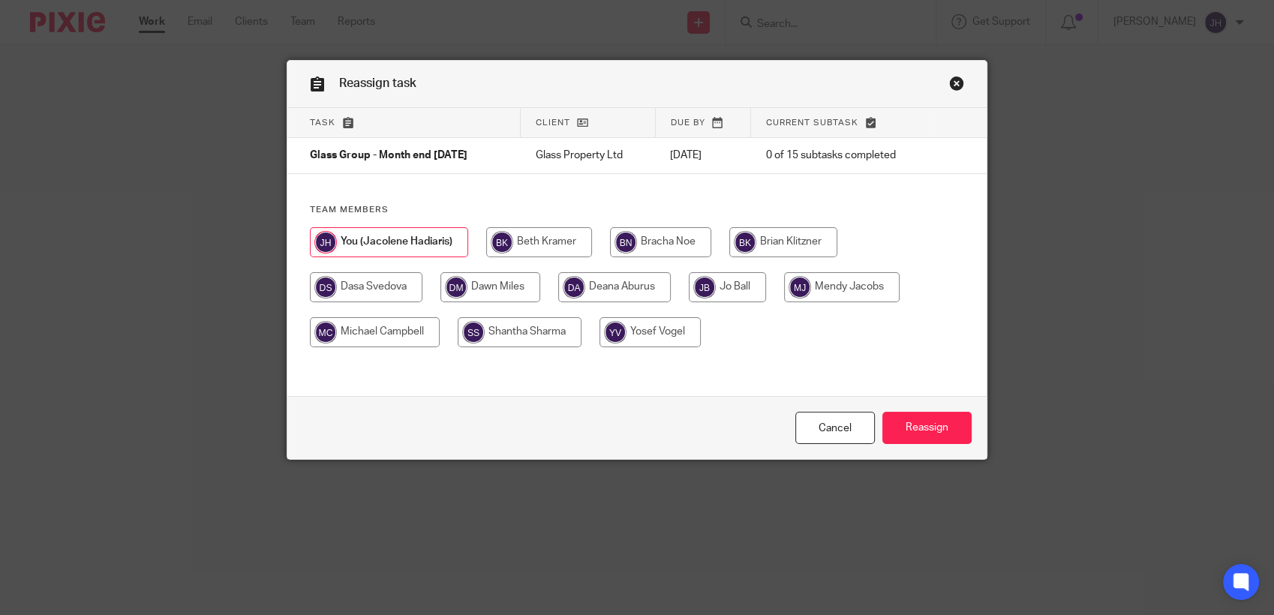
click at [380, 293] on input "radio" at bounding box center [366, 287] width 113 height 30
radio input "true"
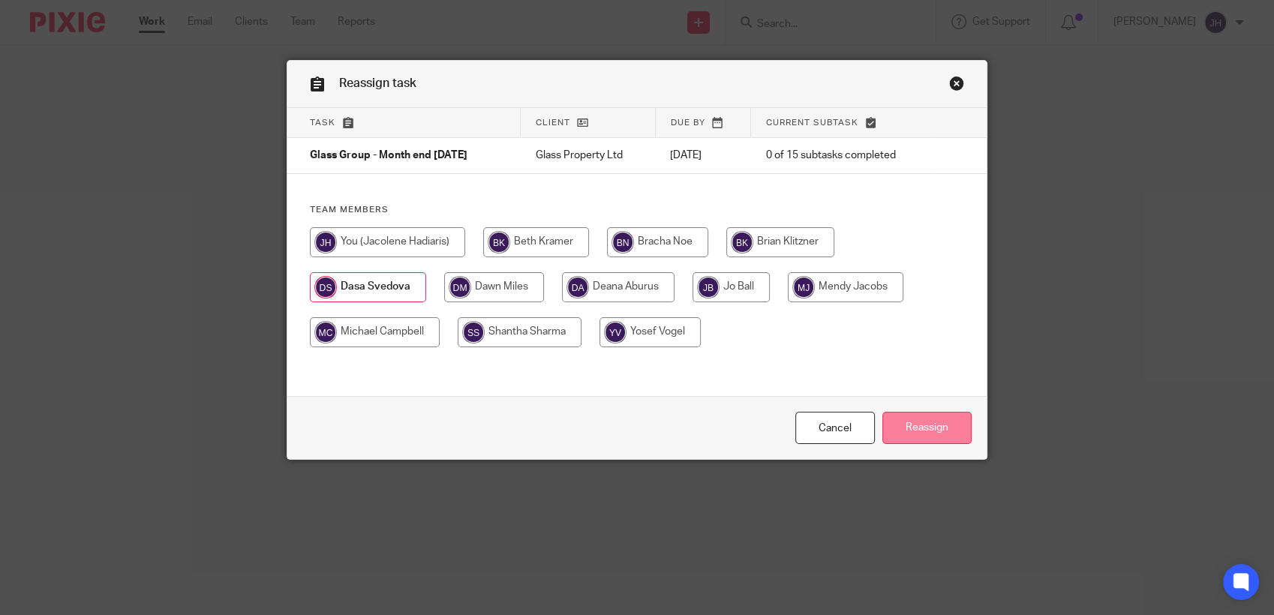
click at [924, 418] on input "Reassign" at bounding box center [926, 428] width 89 height 32
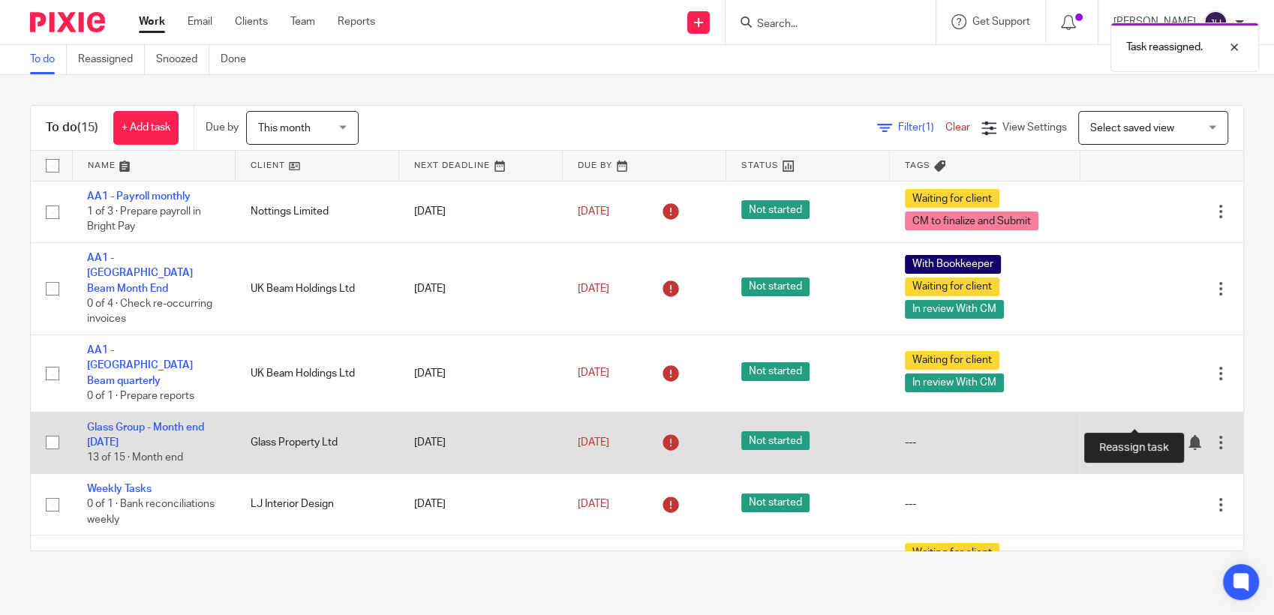
click at [1161, 435] on icon at bounding box center [1168, 442] width 15 height 15
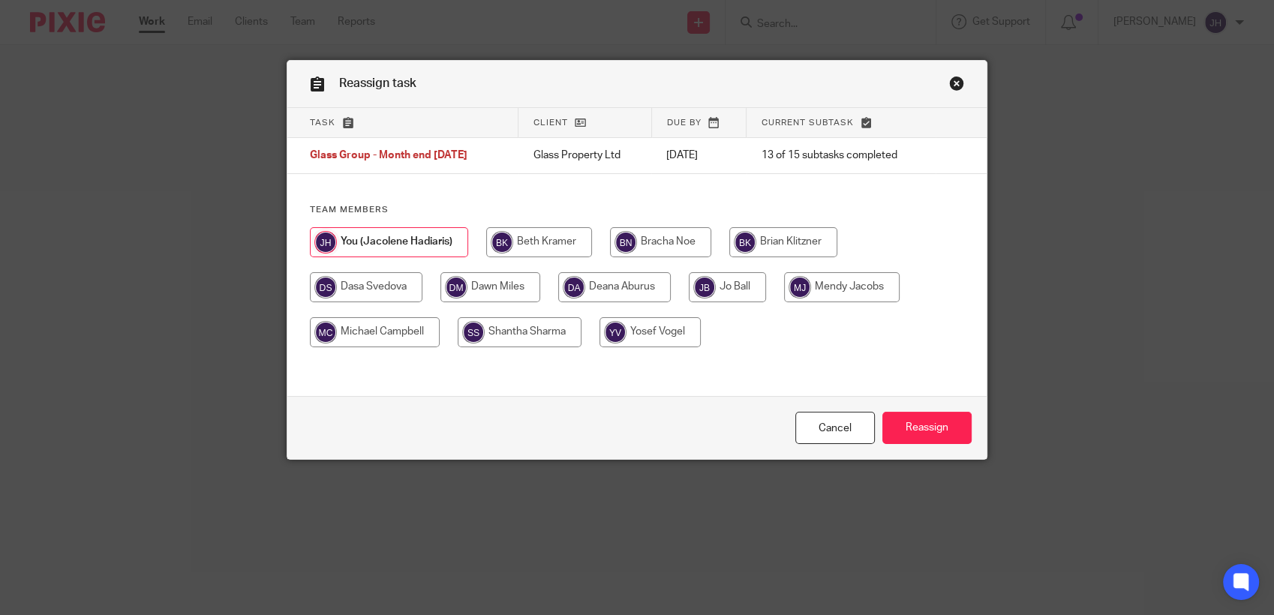
click at [953, 88] on link "Close this dialog window" at bounding box center [956, 86] width 15 height 20
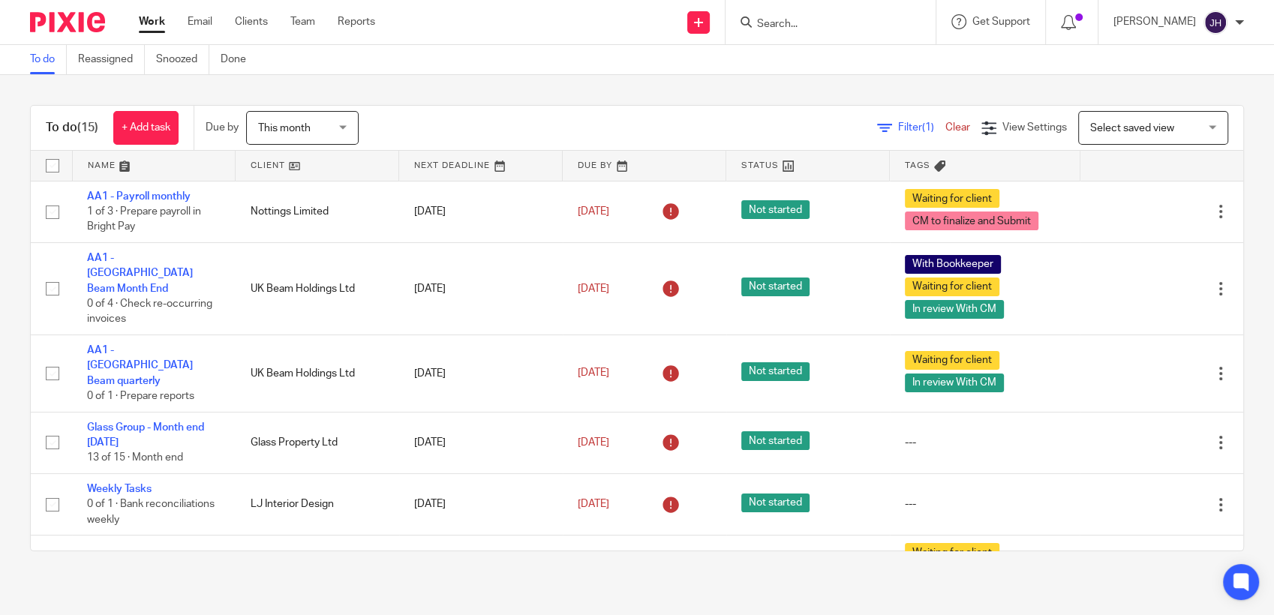
click at [251, 161] on link at bounding box center [317, 166] width 163 height 30
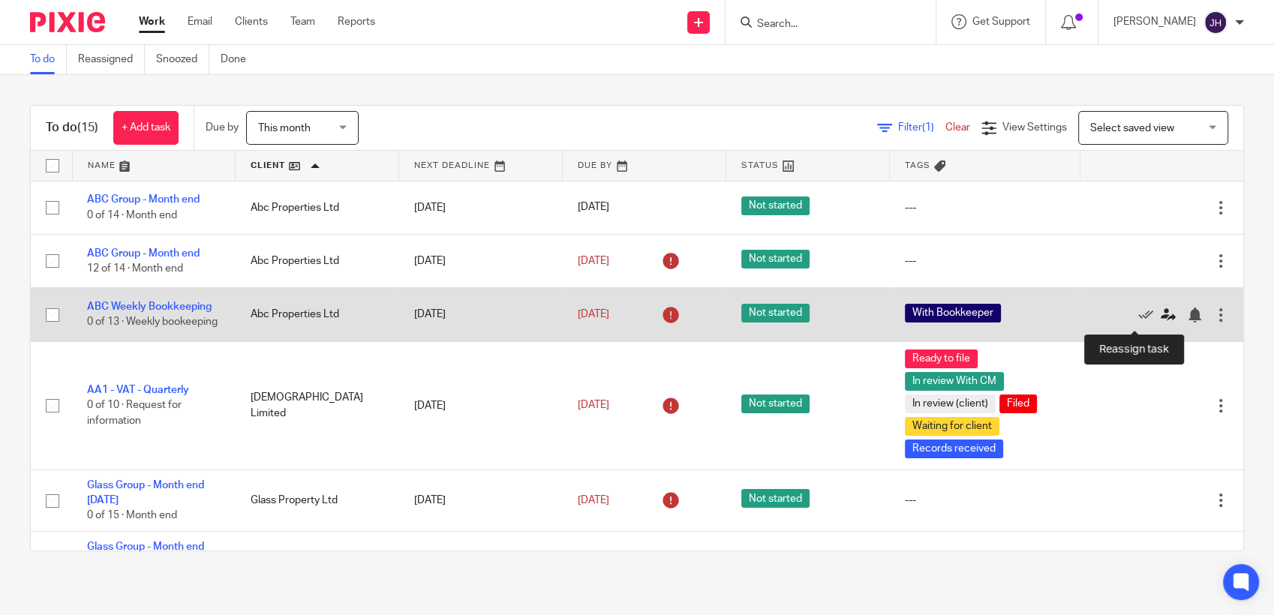
click at [1161, 314] on icon at bounding box center [1168, 315] width 15 height 15
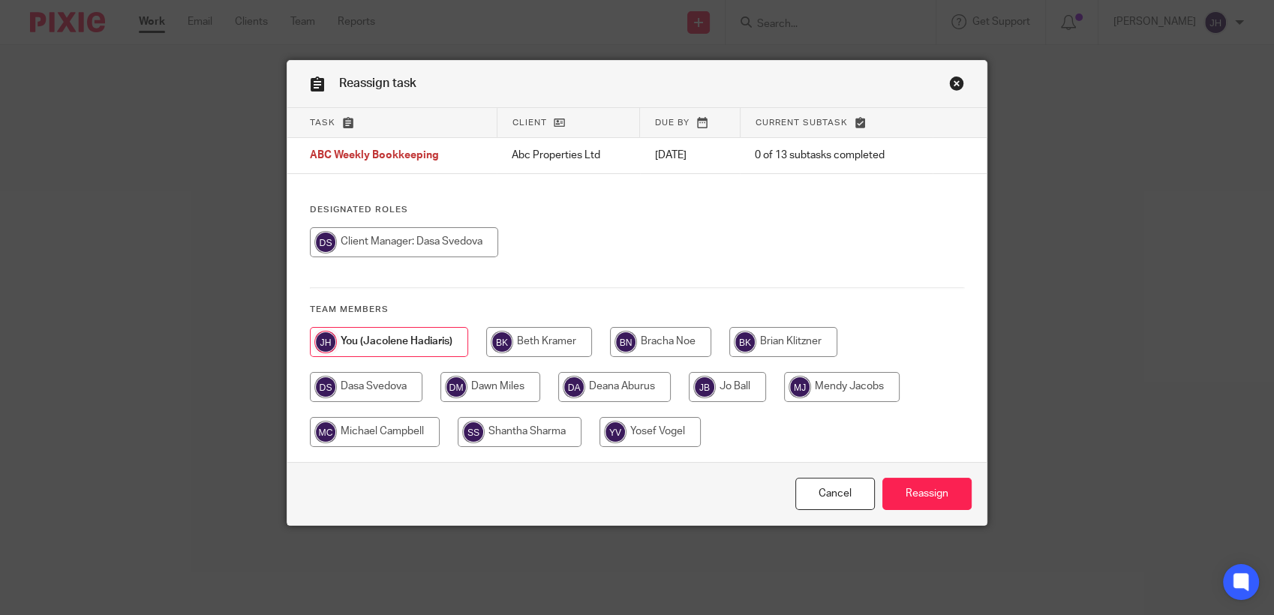
click at [331, 391] on input "radio" at bounding box center [366, 387] width 113 height 30
radio input "true"
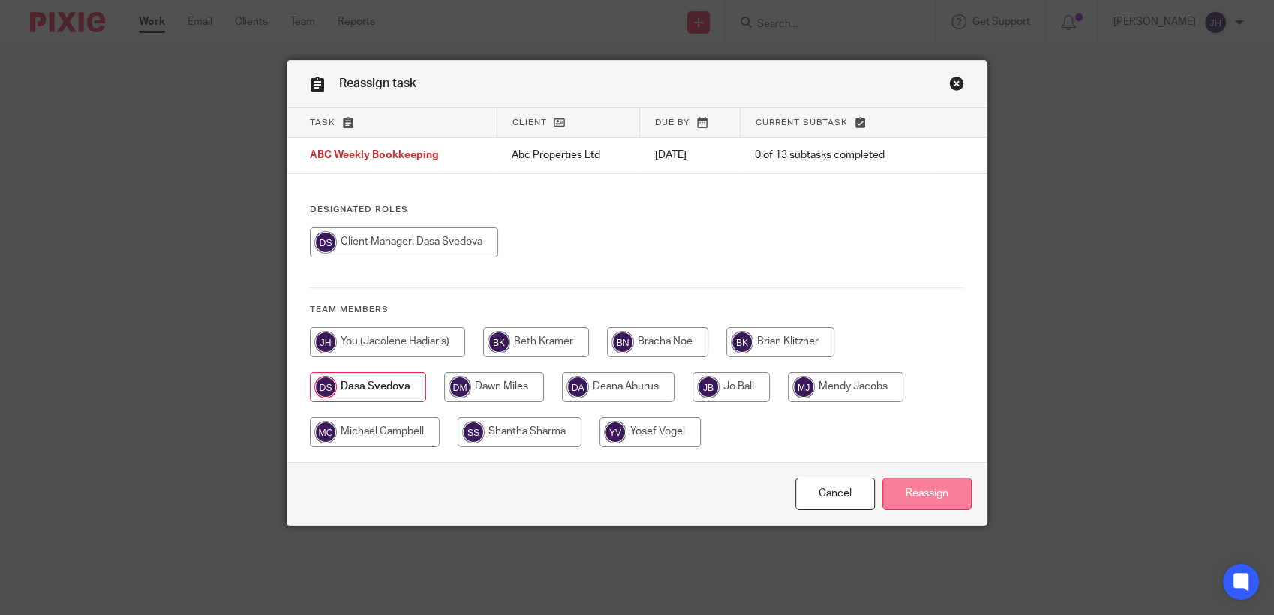
click at [918, 495] on input "Reassign" at bounding box center [926, 494] width 89 height 32
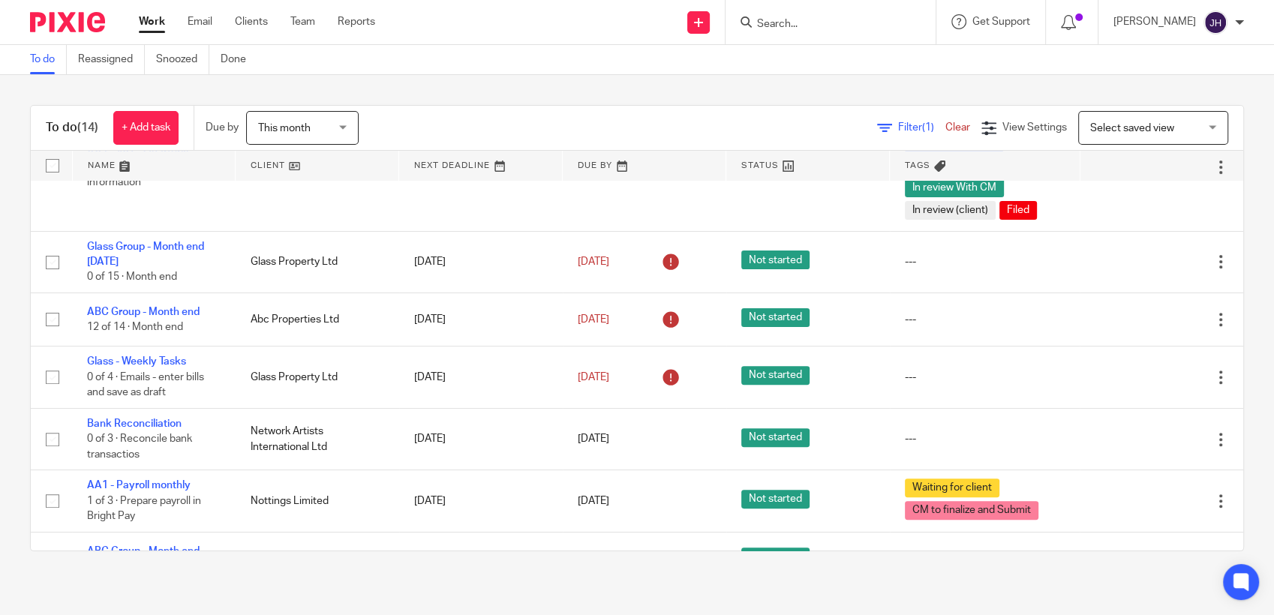
scroll to position [633, 0]
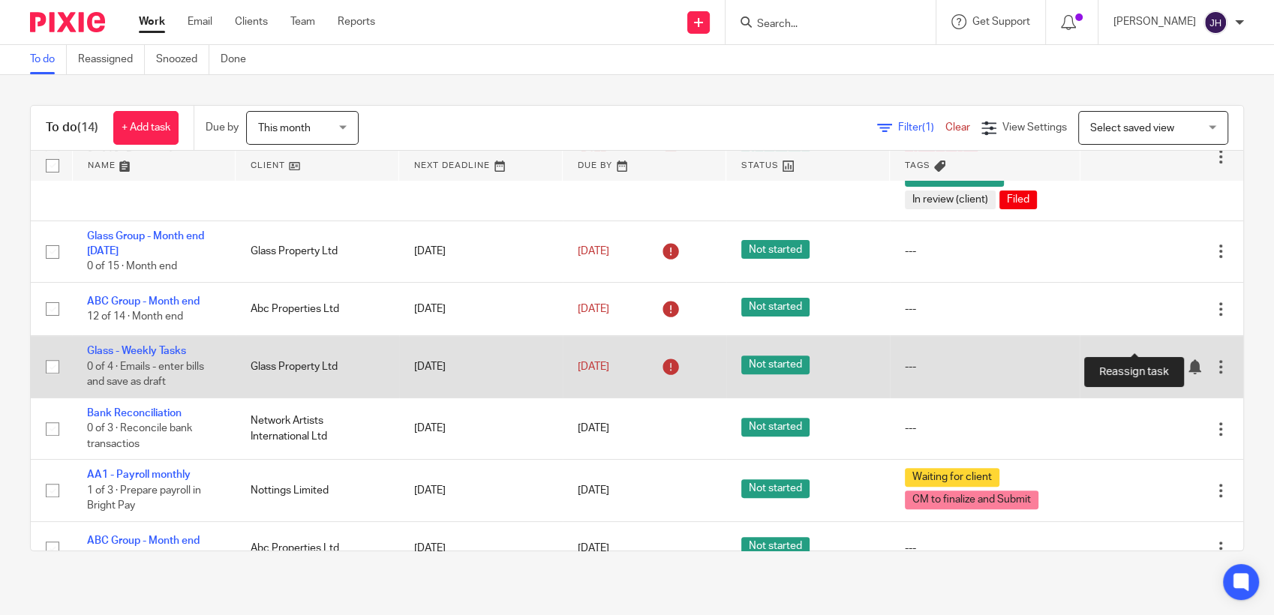
click at [1161, 359] on link at bounding box center [1172, 366] width 23 height 15
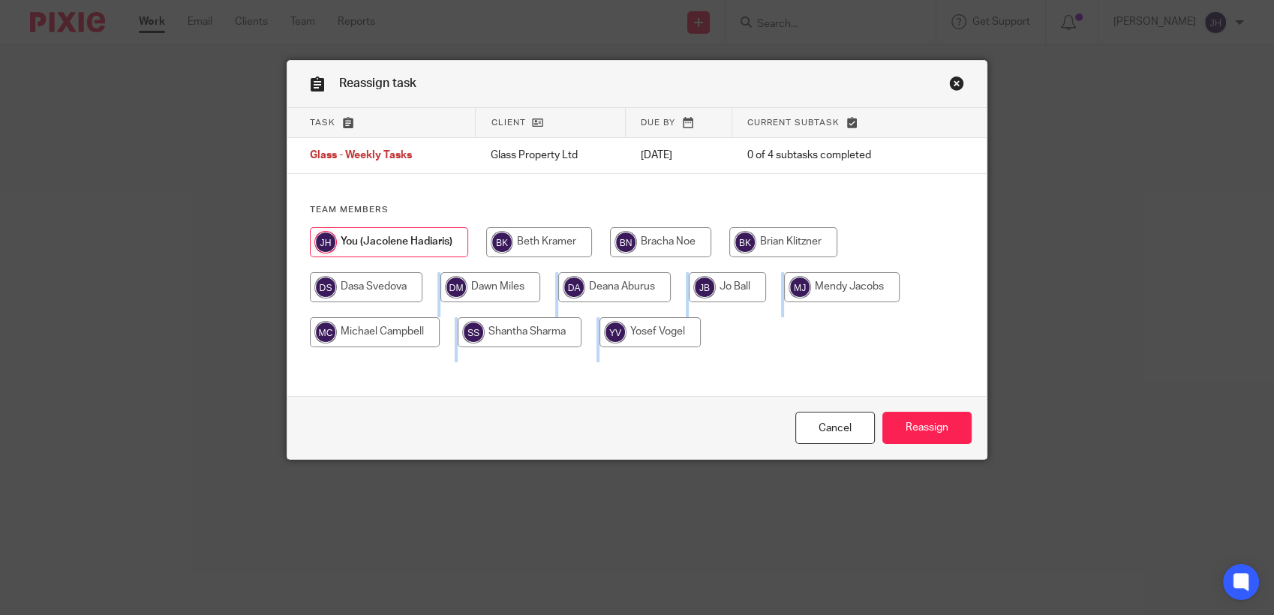
click at [370, 295] on div "Reassign task Task Client Due by Current subtask Glass - Weekly Tasks Glass Pro…" at bounding box center [637, 307] width 1274 height 615
click at [370, 295] on input "radio" at bounding box center [366, 287] width 113 height 30
radio input "true"
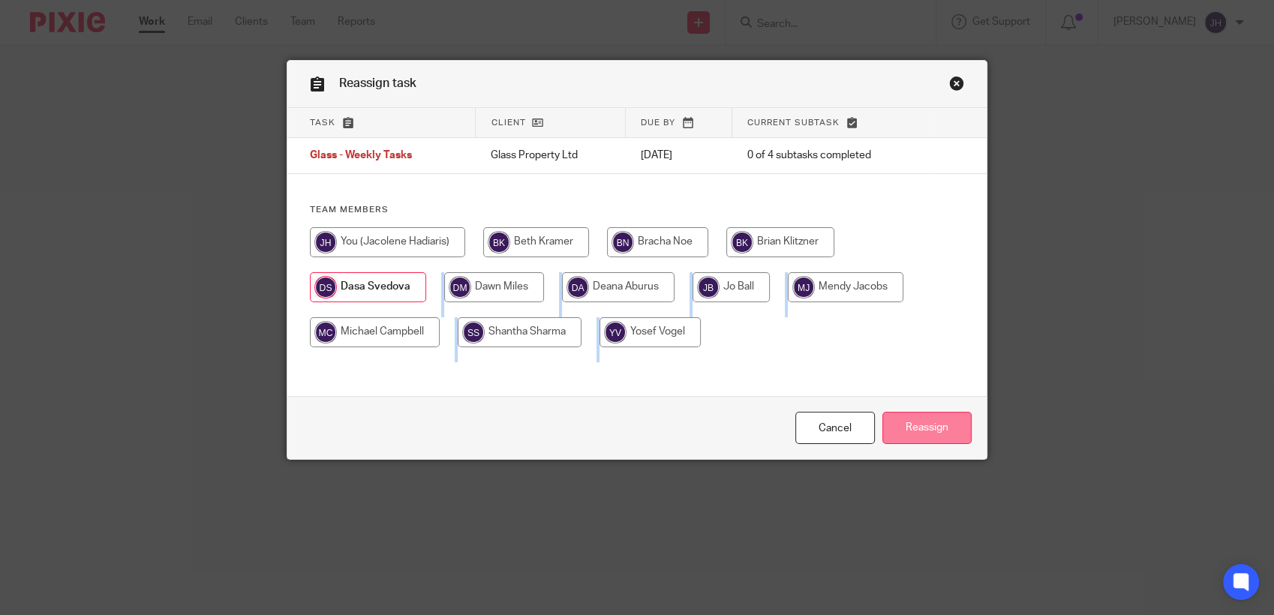
click at [942, 428] on input "Reassign" at bounding box center [926, 428] width 89 height 32
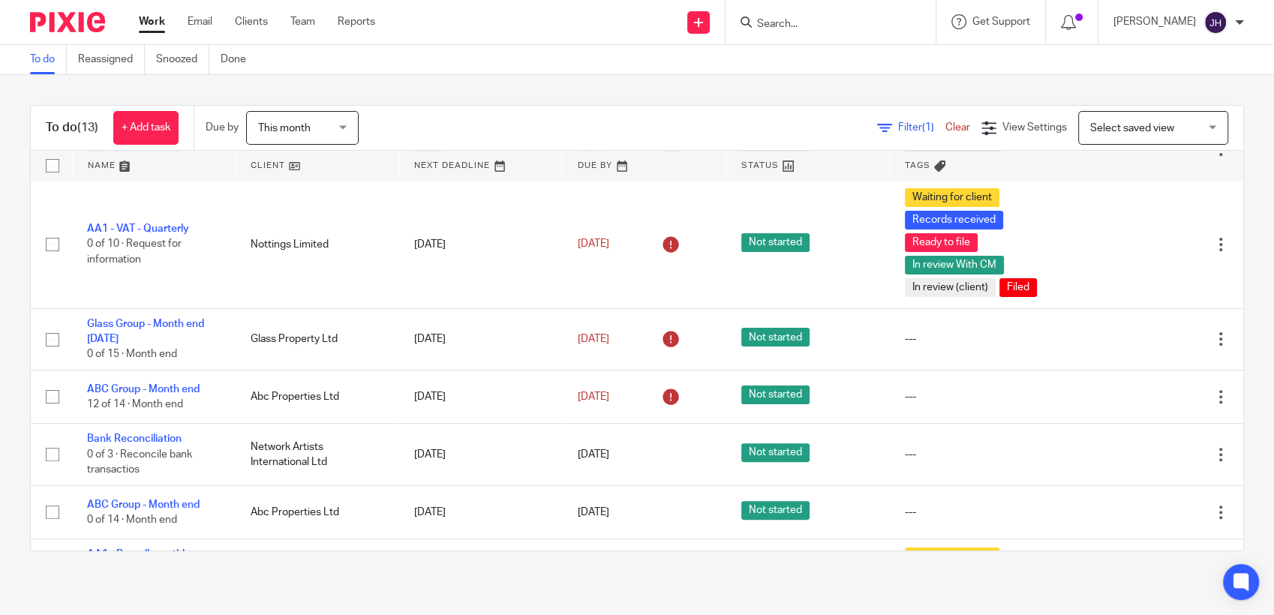
scroll to position [571, 0]
